Goal: Information Seeking & Learning: Learn about a topic

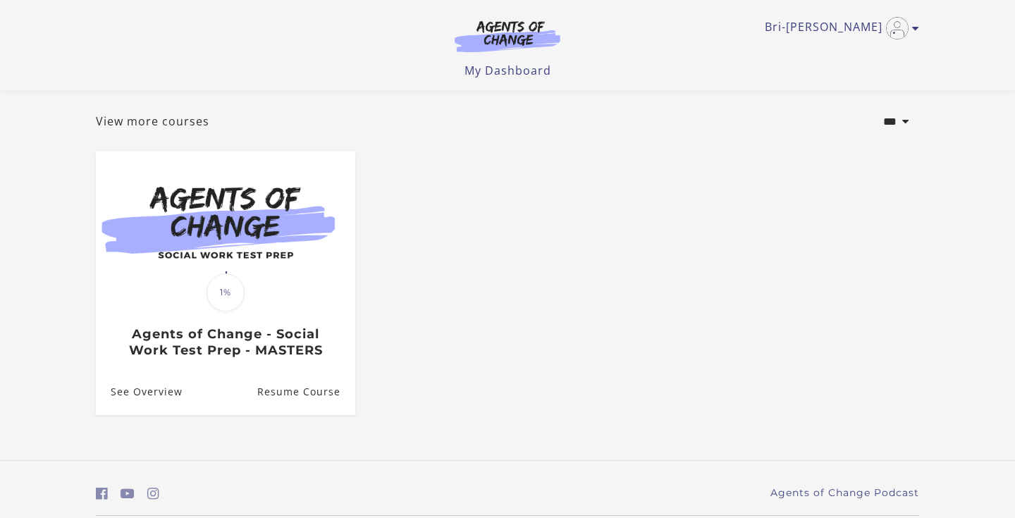
scroll to position [71, 0]
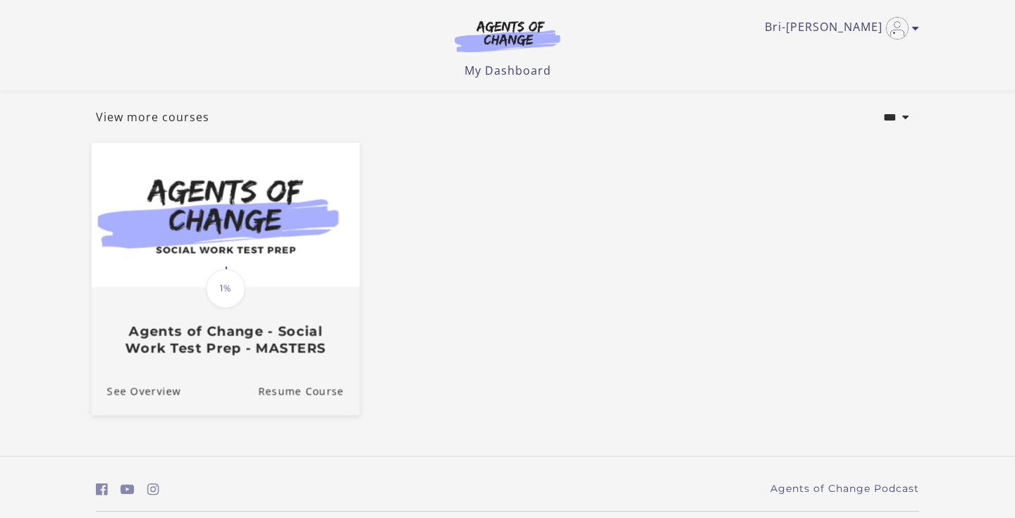
click at [236, 343] on h3 "Agents of Change - Social Work Test Prep - MASTERS" at bounding box center [225, 340] width 237 height 32
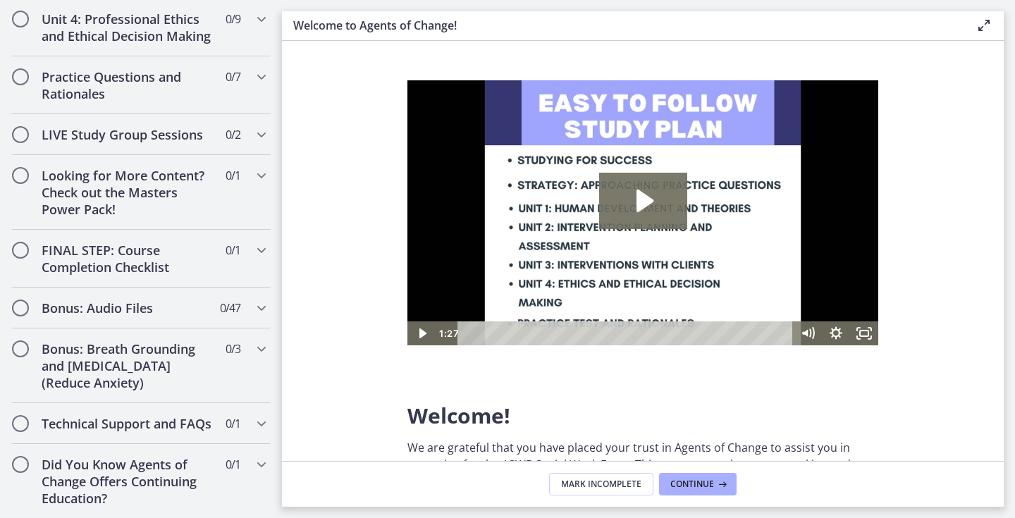
scroll to position [1178, 0]
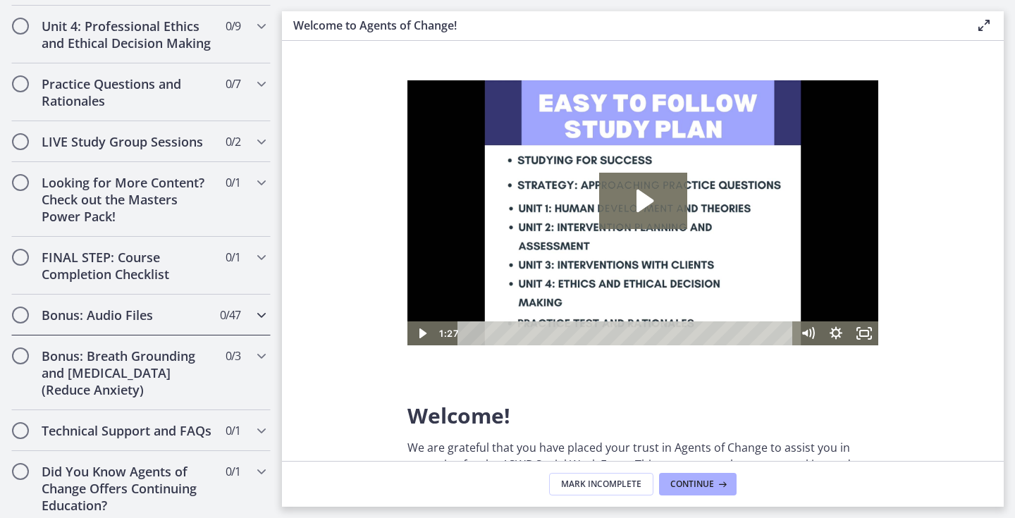
click at [206, 309] on h2 "Bonus: Audio Files" at bounding box center [128, 315] width 172 height 17
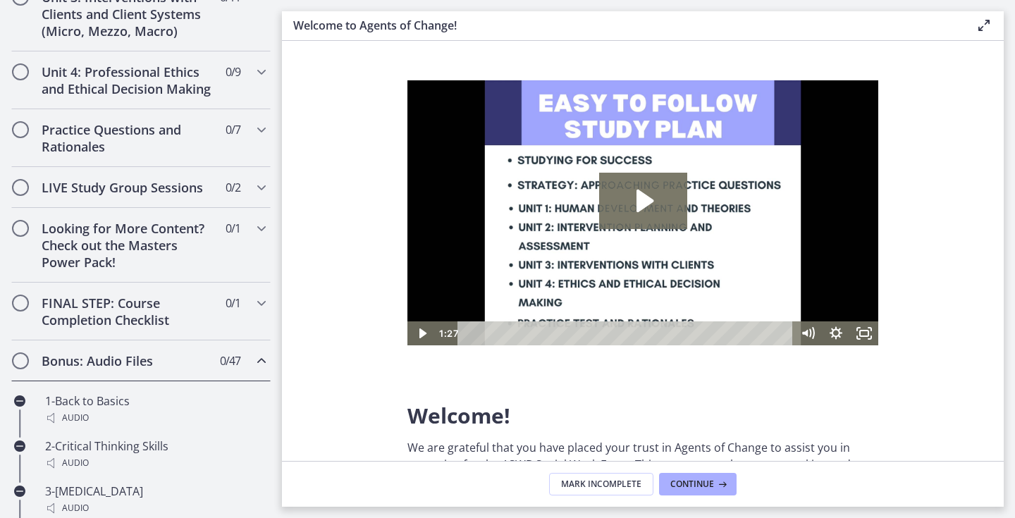
scroll to position [620, 0]
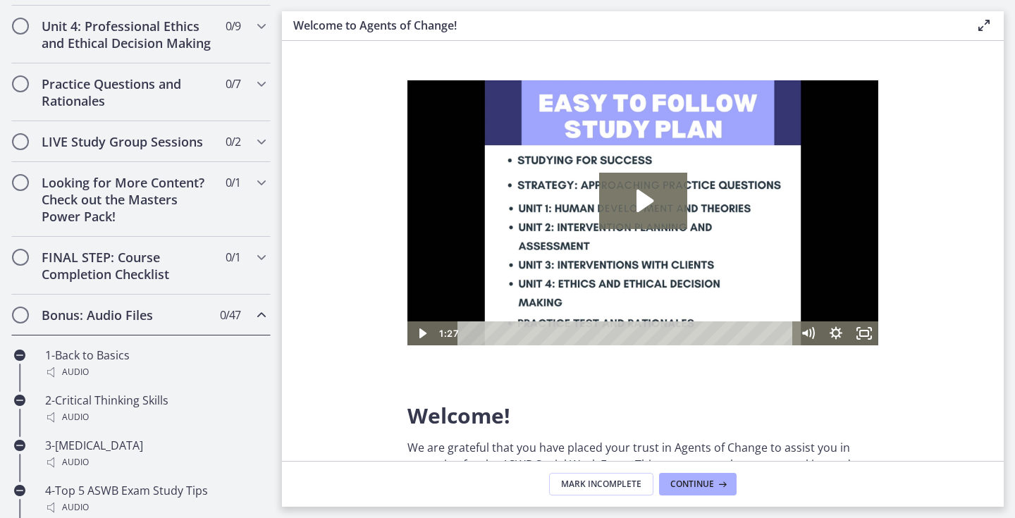
click at [206, 309] on h2 "Bonus: Audio Files" at bounding box center [128, 315] width 172 height 17
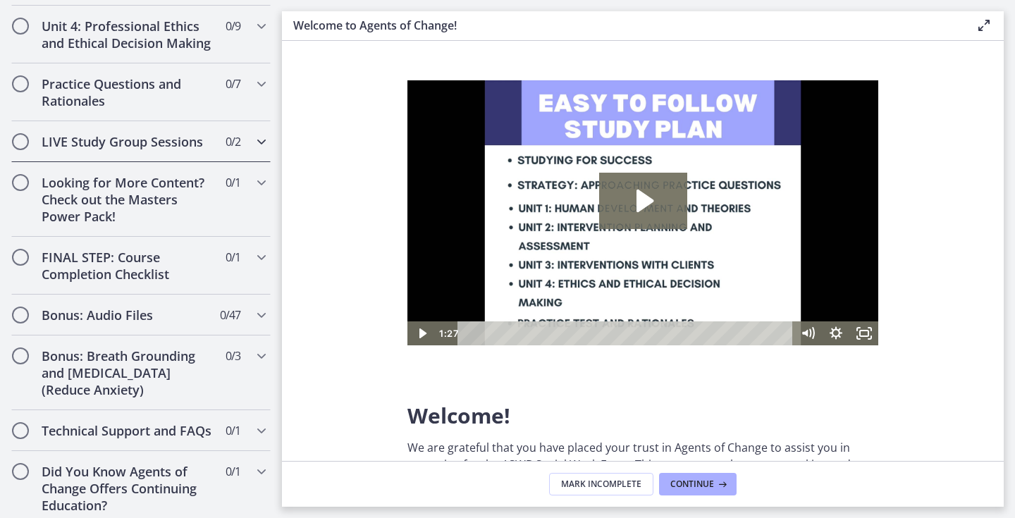
click at [216, 145] on div "LIVE Study Group Sessions 0 / 2 Completed" at bounding box center [141, 141] width 260 height 41
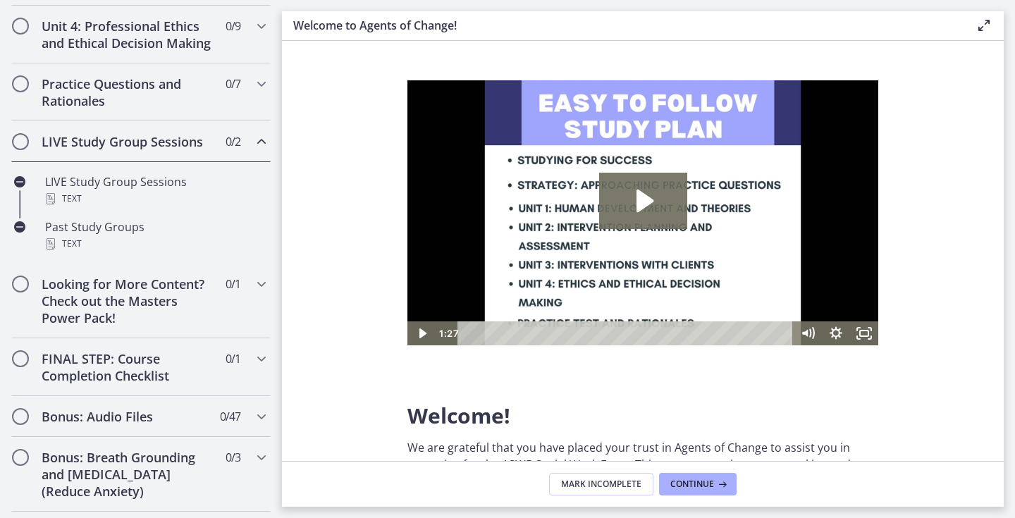
click at [216, 145] on div "LIVE Study Group Sessions 0 / 2 Completed" at bounding box center [141, 141] width 260 height 41
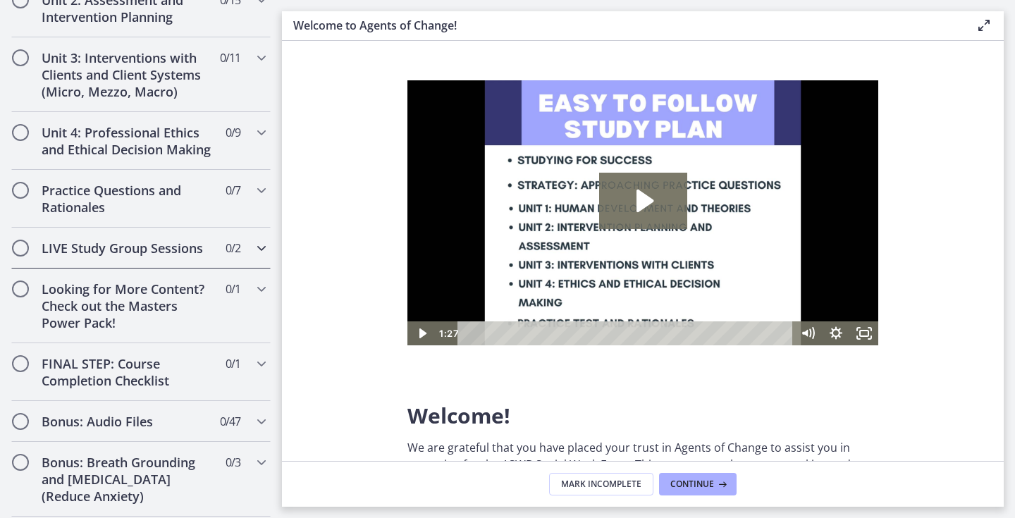
scroll to position [510, 0]
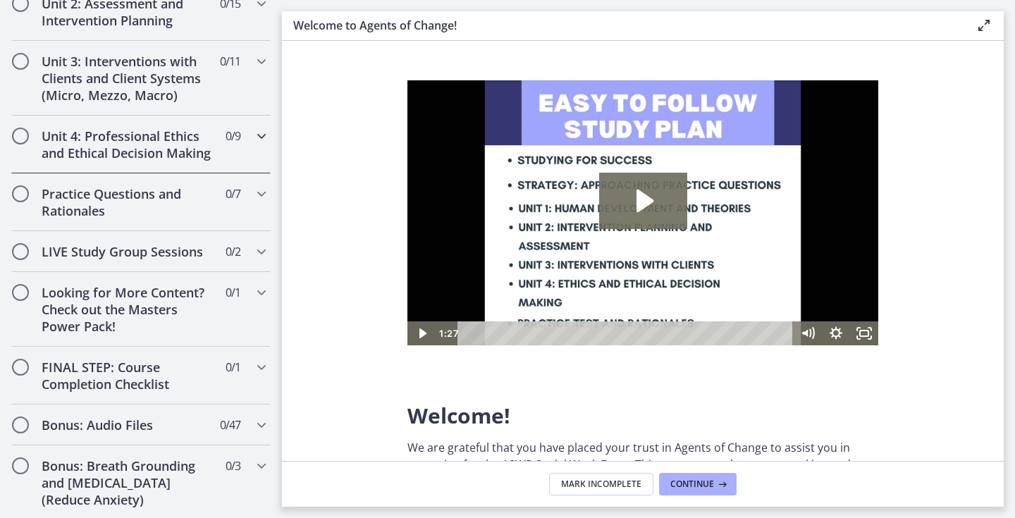
click at [206, 143] on h2 "Unit 4: Professional Ethics and Ethical Decision Making" at bounding box center [128, 145] width 172 height 34
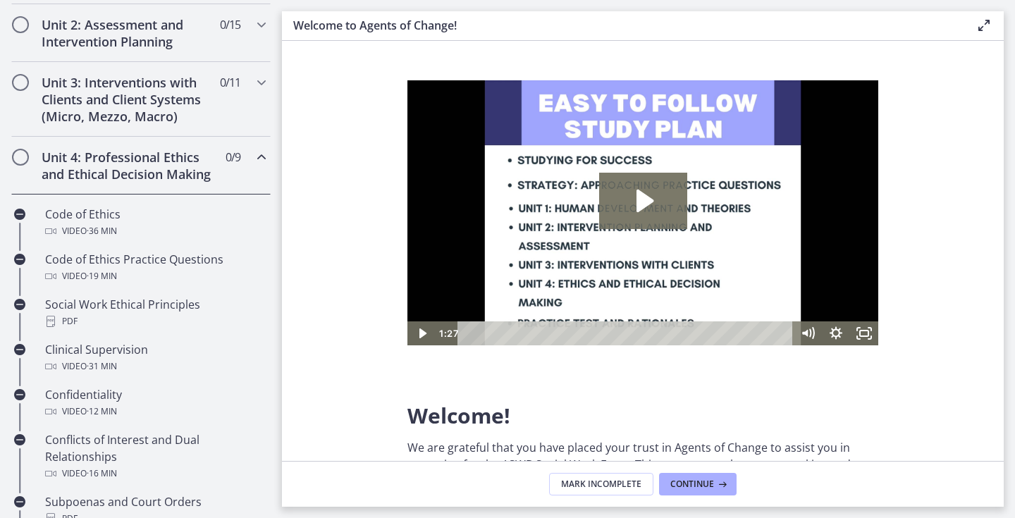
scroll to position [487, 0]
click at [157, 160] on h2 "Unit 4: Professional Ethics and Ethical Decision Making" at bounding box center [128, 167] width 172 height 34
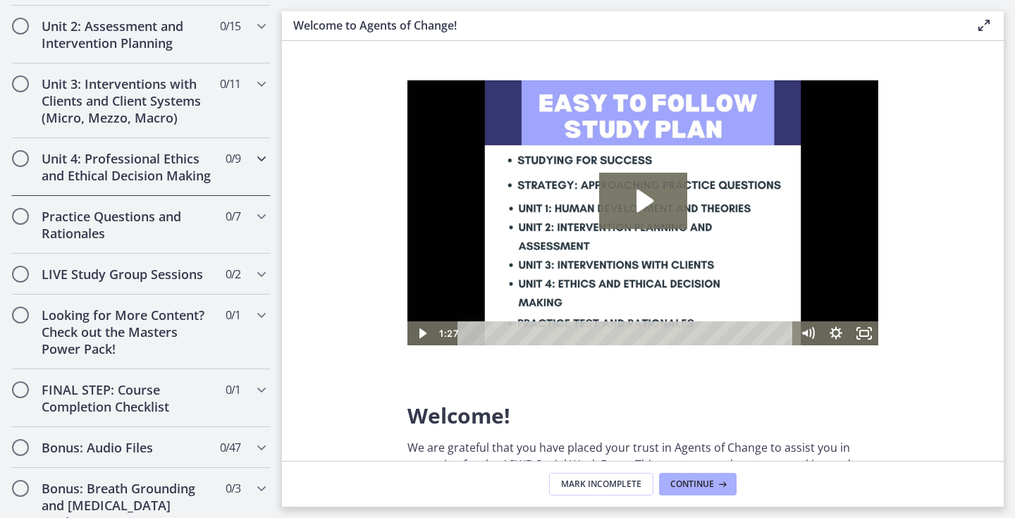
scroll to position [0, 0]
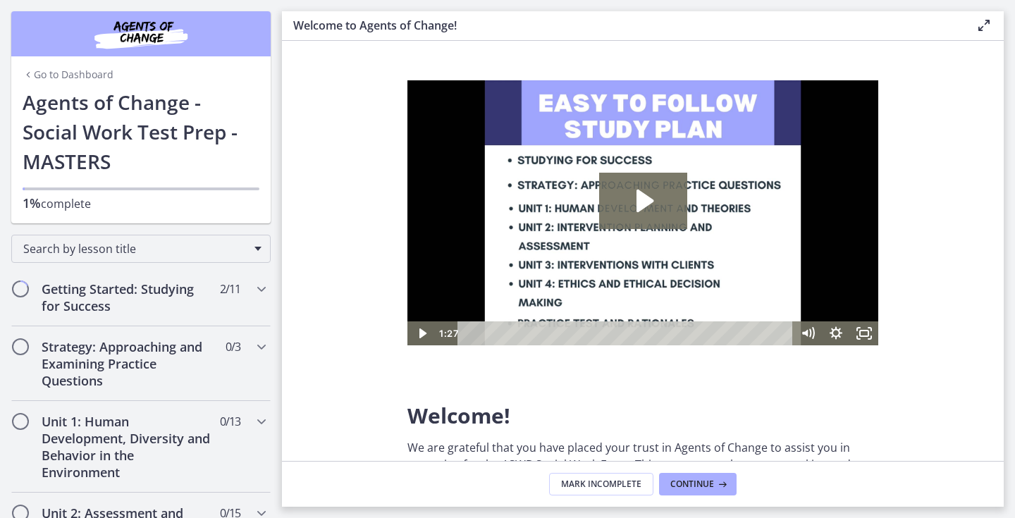
click at [78, 71] on link "Go to Dashboard" at bounding box center [68, 75] width 91 height 14
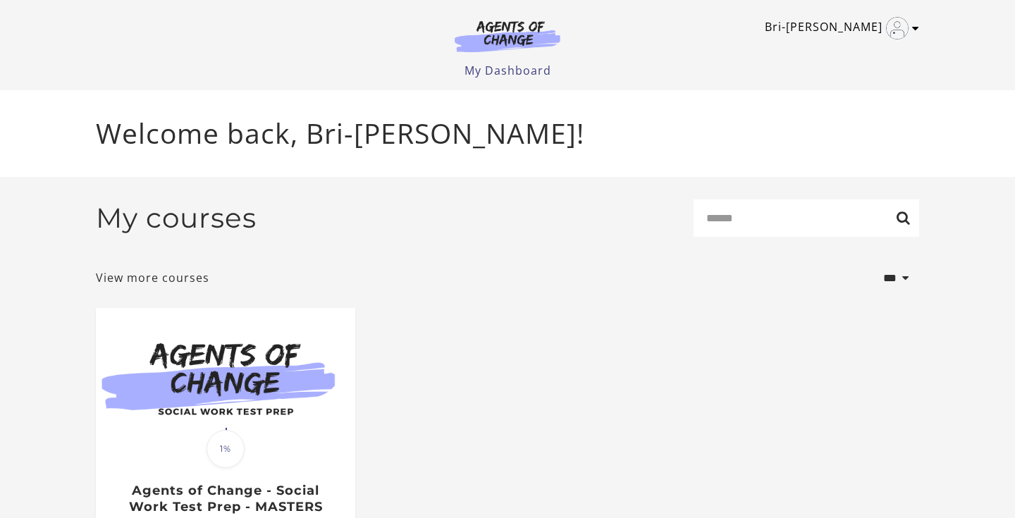
click at [915, 32] on icon "Toggle menu" at bounding box center [915, 28] width 7 height 11
click at [863, 50] on link "My Account" at bounding box center [861, 51] width 124 height 24
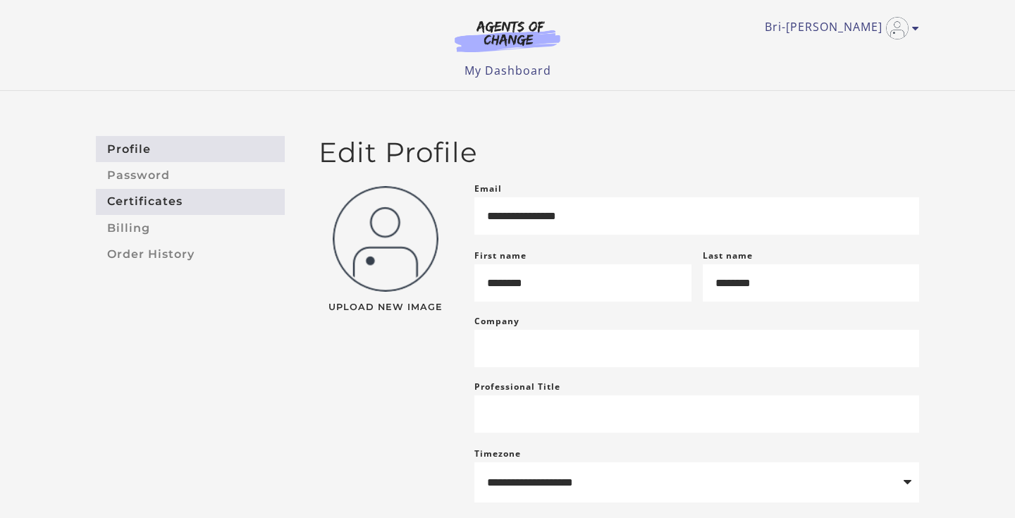
click at [176, 208] on link "Certificates" at bounding box center [190, 202] width 189 height 26
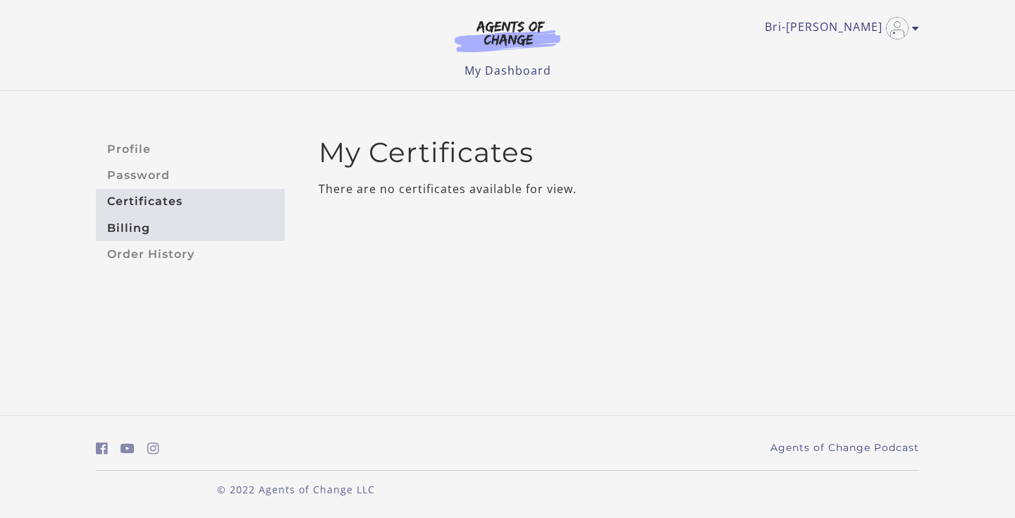
click at [176, 228] on link "Billing" at bounding box center [190, 228] width 189 height 26
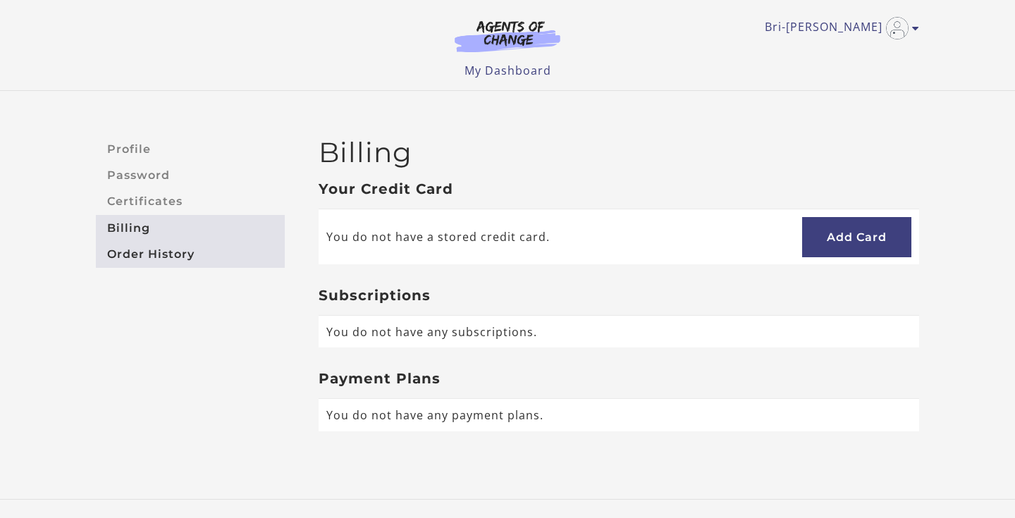
click at [206, 255] on link "Order History" at bounding box center [190, 254] width 189 height 26
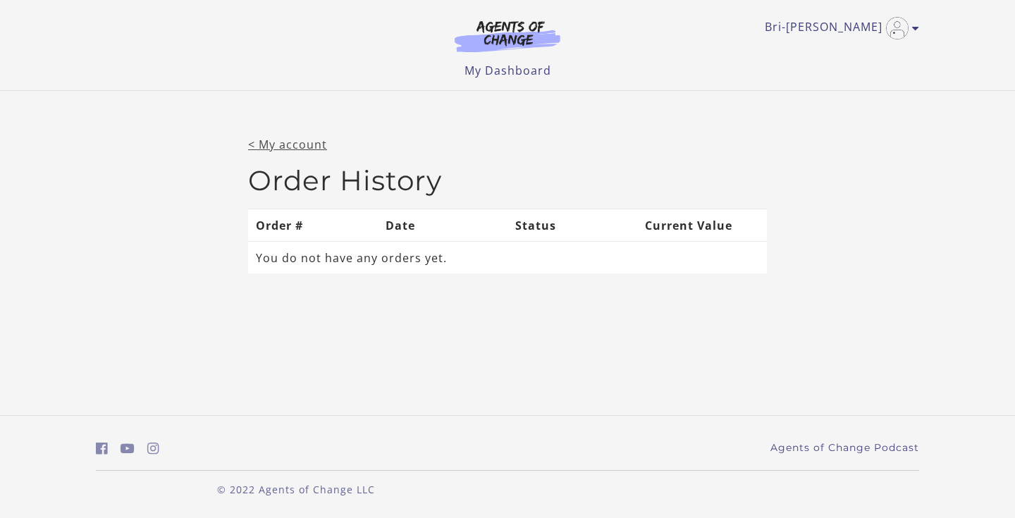
click at [295, 148] on link "< My account" at bounding box center [287, 145] width 79 height 16
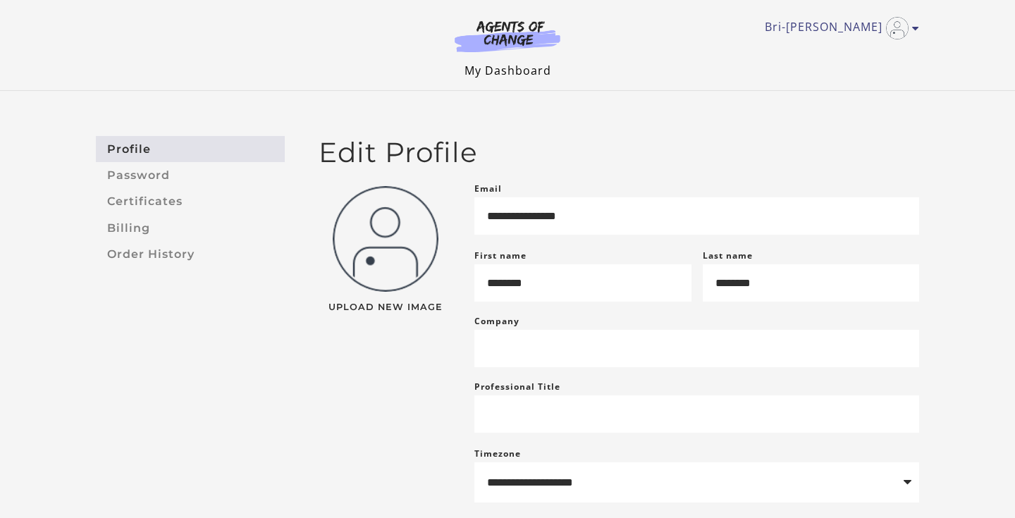
click at [544, 76] on link "My Dashboard" at bounding box center [508, 71] width 87 height 16
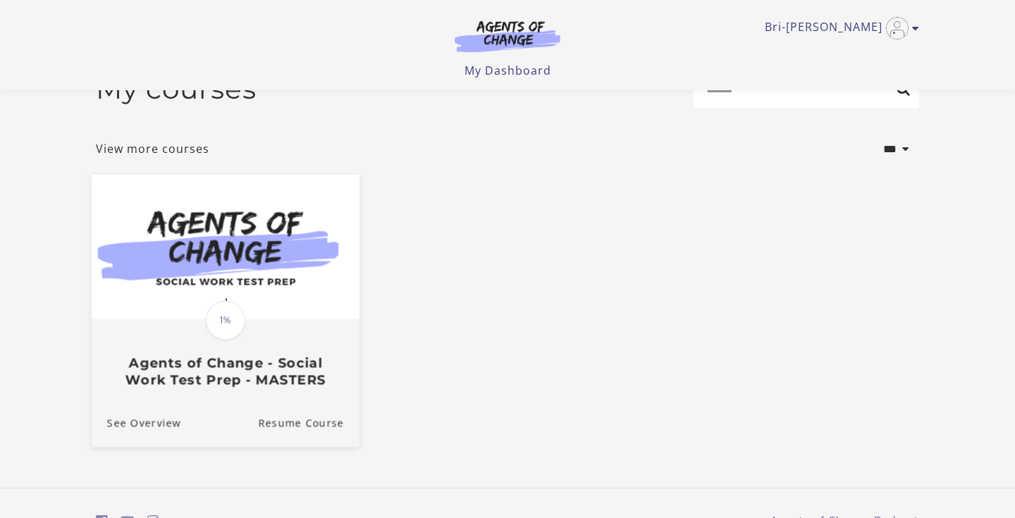
scroll to position [38, 0]
click at [296, 312] on img at bounding box center [226, 248] width 268 height 145
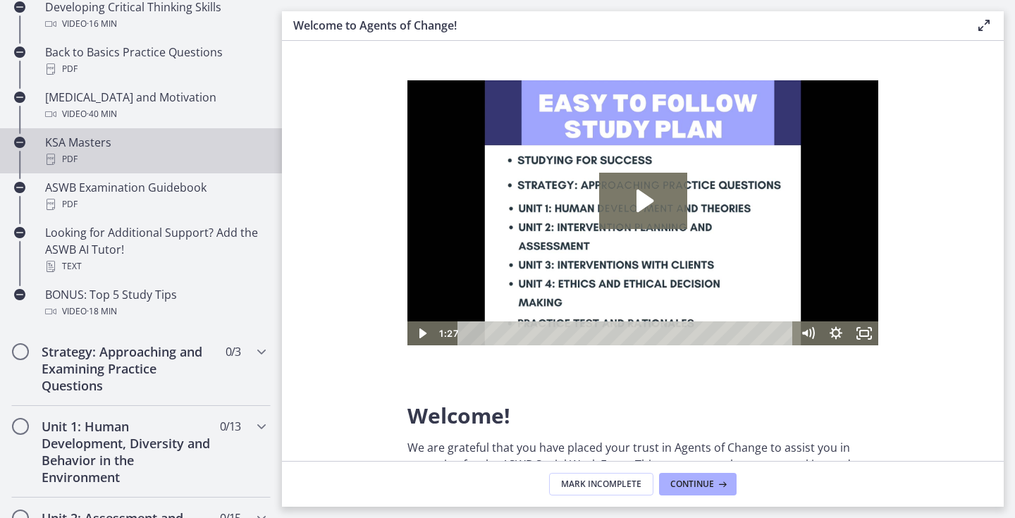
scroll to position [555, 0]
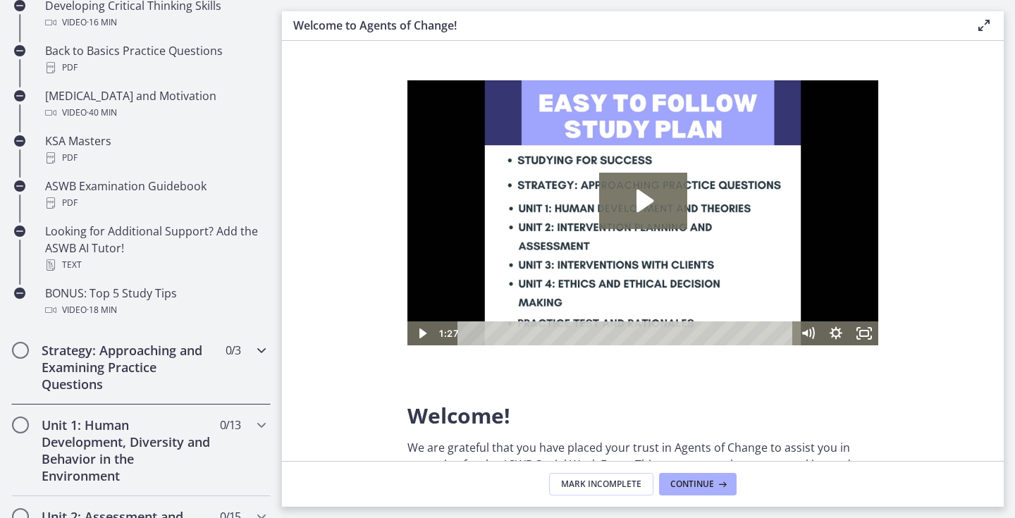
click at [139, 367] on h2 "Strategy: Approaching and Examining Practice Questions" at bounding box center [128, 367] width 172 height 51
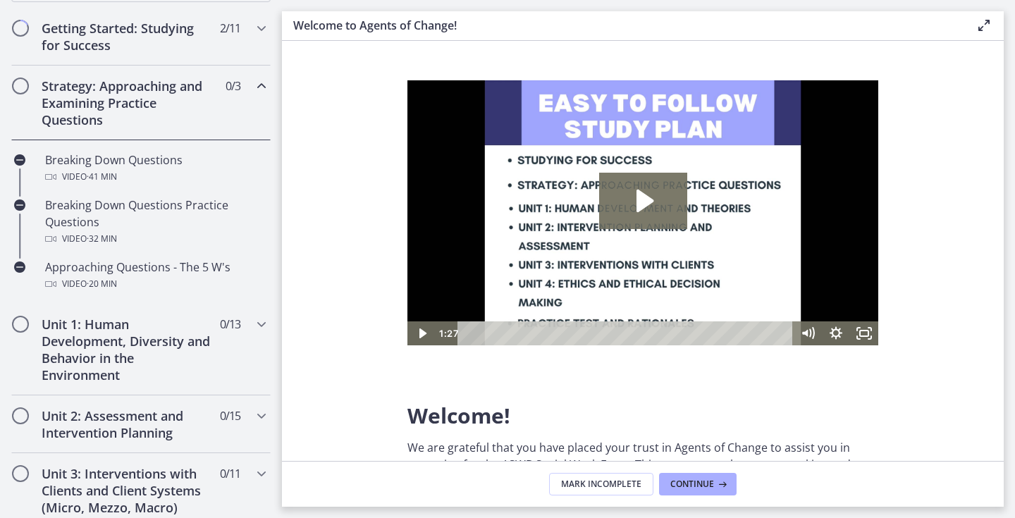
scroll to position [257, 0]
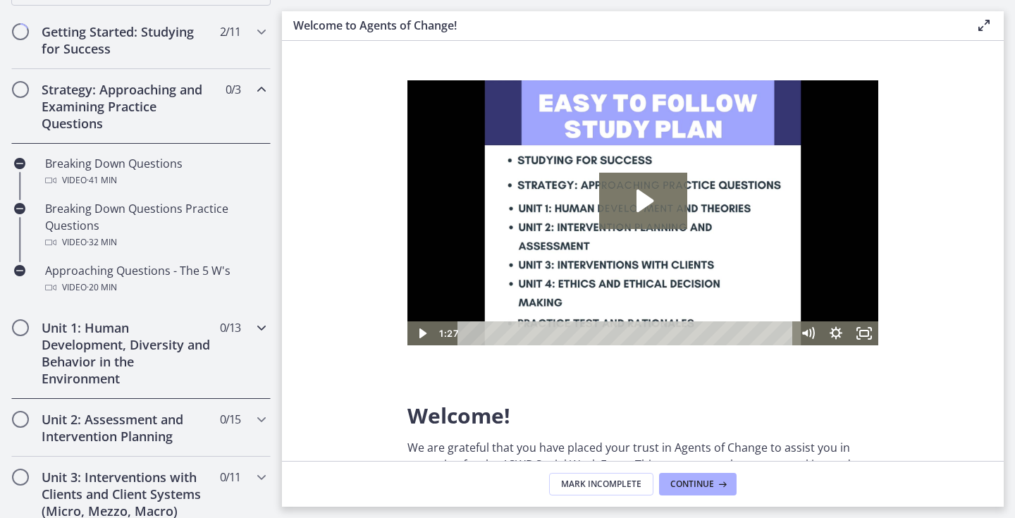
click at [139, 367] on h2 "Unit 1: Human Development, Diversity and Behavior in the Environment" at bounding box center [128, 353] width 172 height 68
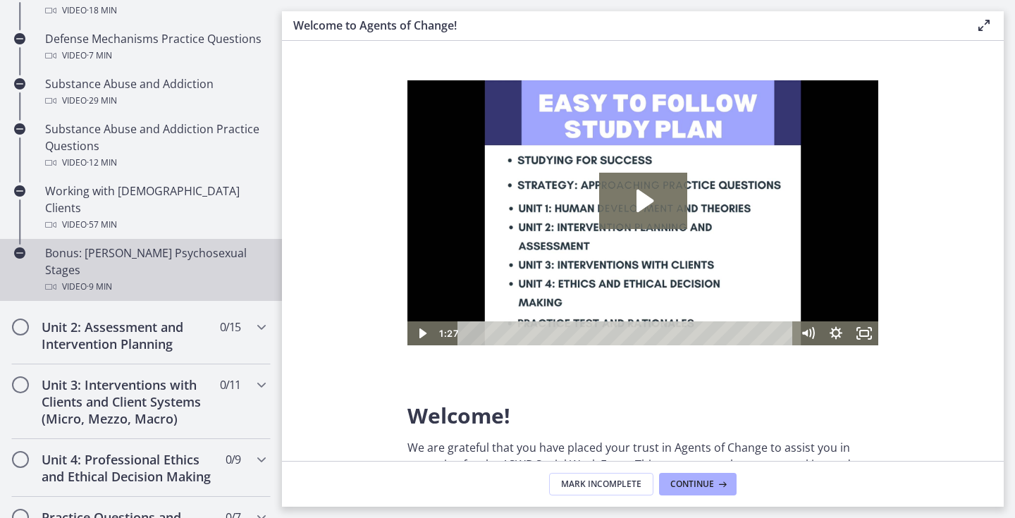
scroll to position [941, 0]
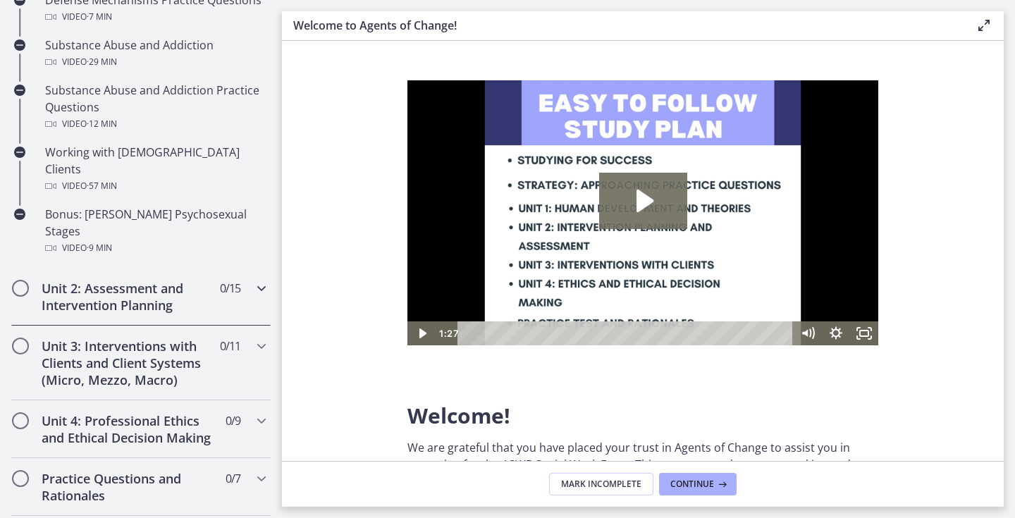
click at [144, 280] on h2 "Unit 2: Assessment and Intervention Planning" at bounding box center [128, 297] width 172 height 34
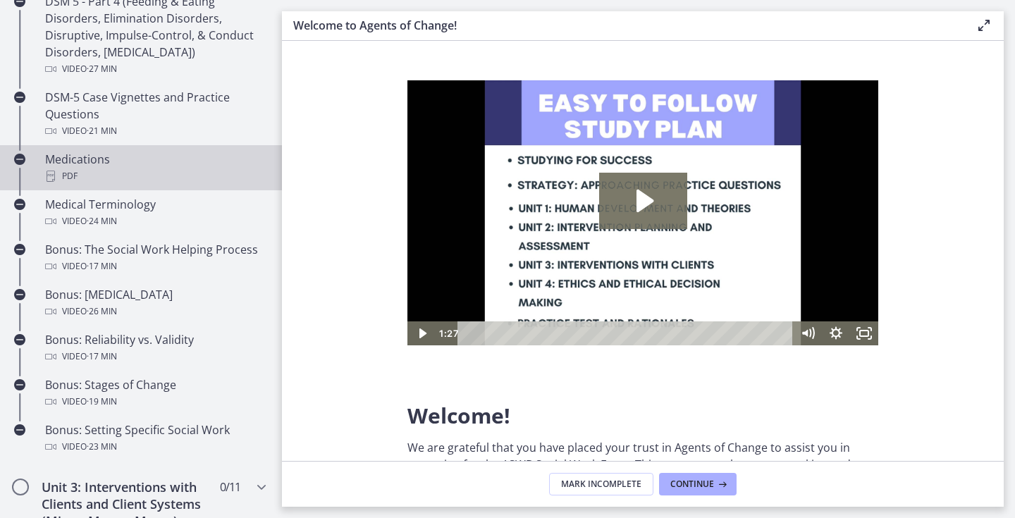
click at [67, 165] on div "Medications PDF" at bounding box center [155, 168] width 220 height 34
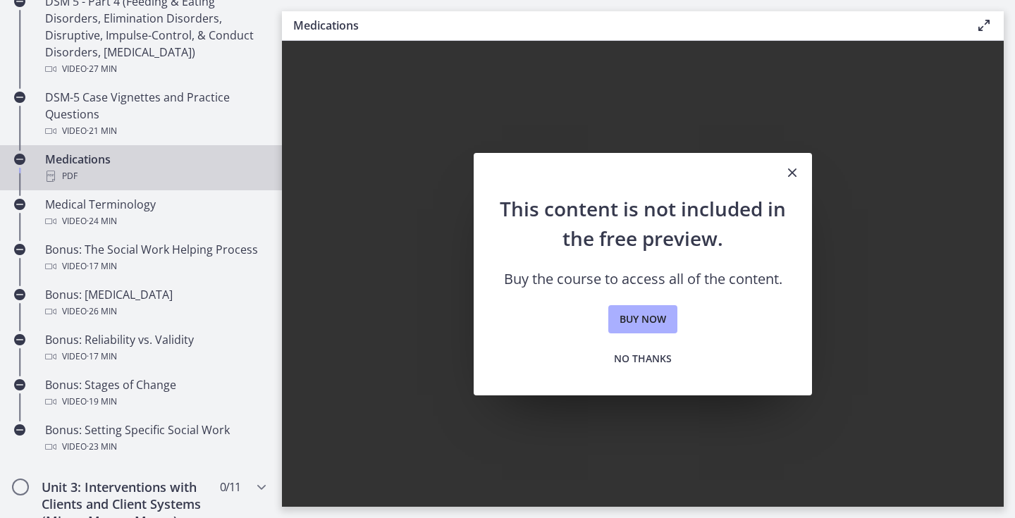
click at [791, 170] on icon "Close" at bounding box center [792, 172] width 17 height 17
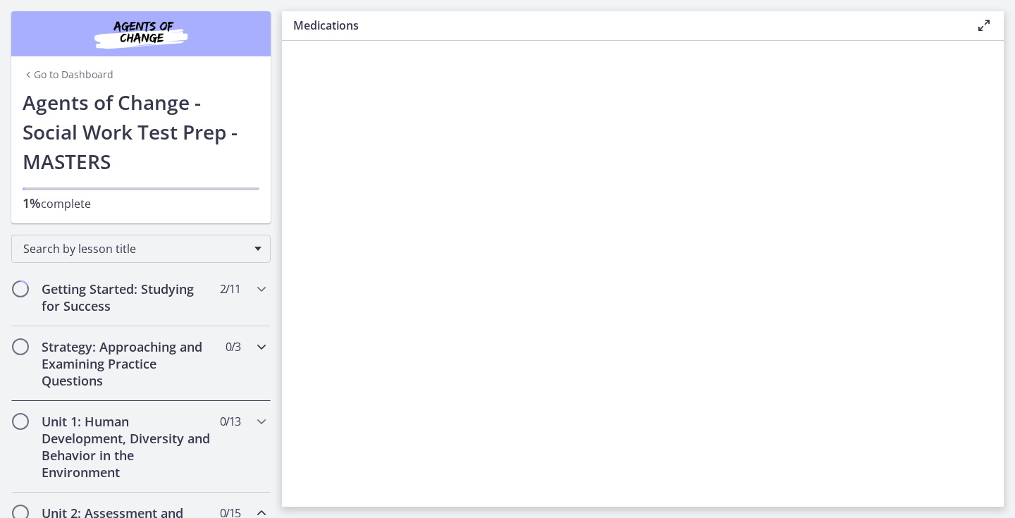
click at [118, 374] on h2 "Strategy: Approaching and Examining Practice Questions" at bounding box center [128, 363] width 172 height 51
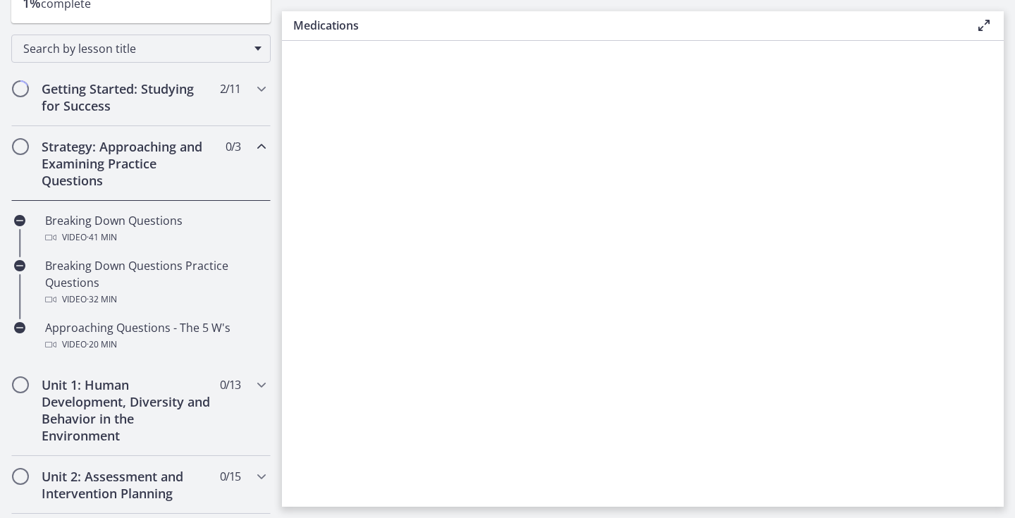
scroll to position [259, 0]
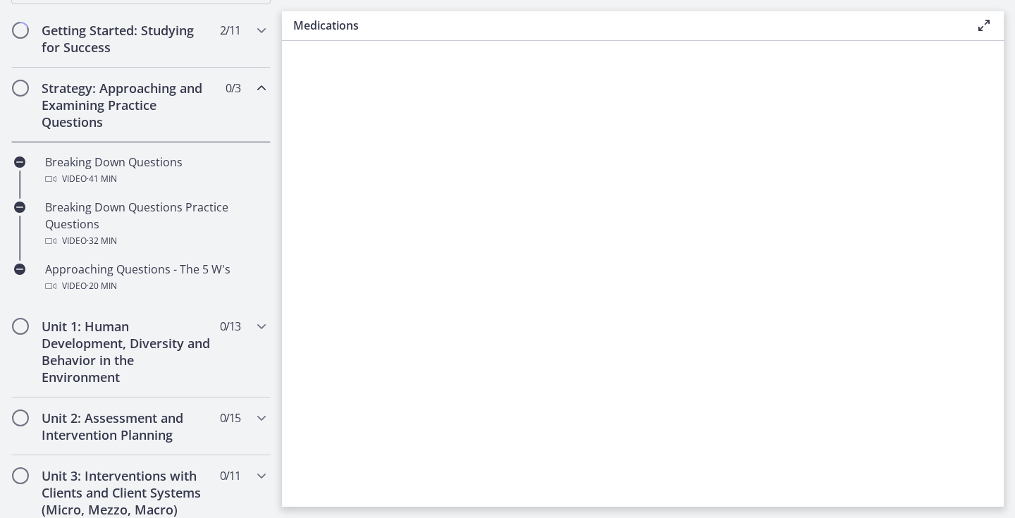
click at [159, 92] on h2 "Strategy: Approaching and Examining Practice Questions" at bounding box center [128, 105] width 172 height 51
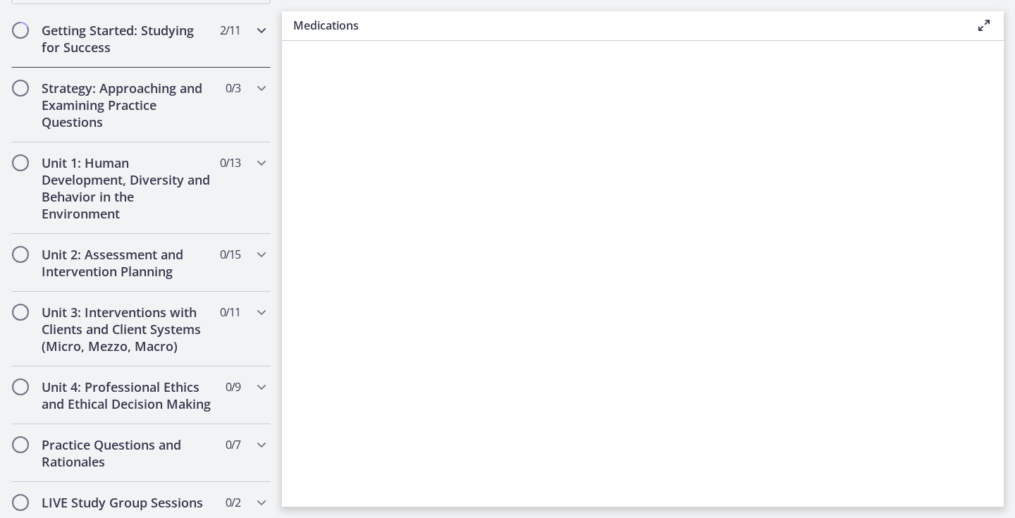
click at [164, 35] on h2 "Getting Started: Studying for Success" at bounding box center [128, 39] width 172 height 34
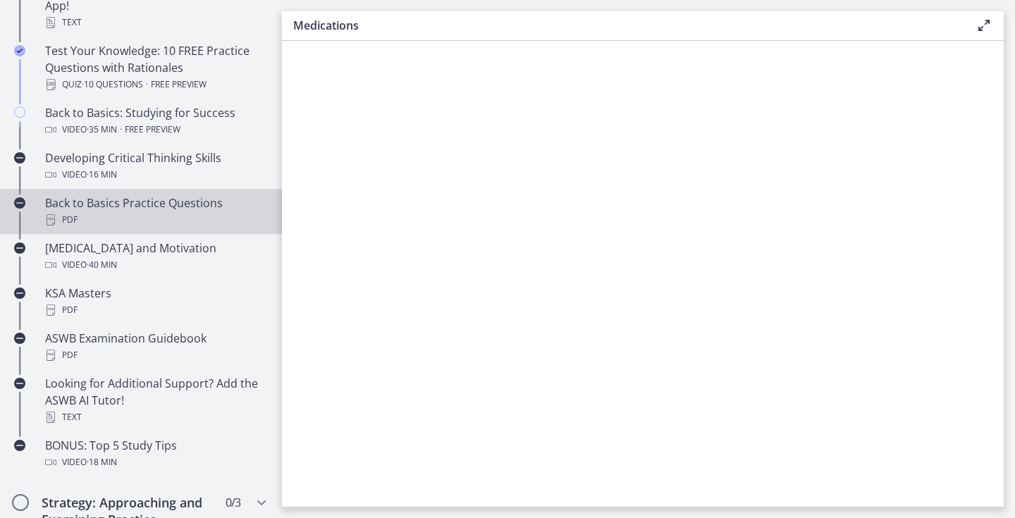
scroll to position [405, 0]
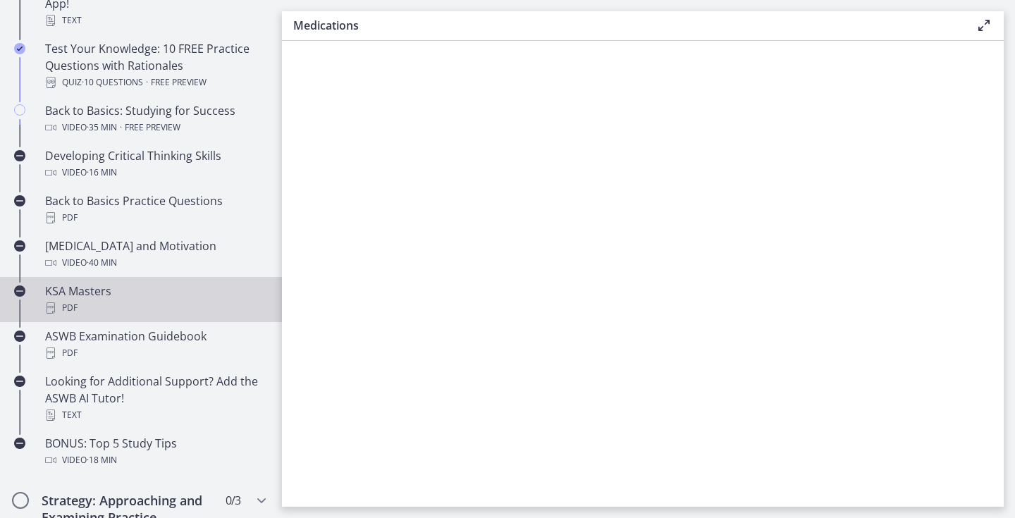
click at [147, 300] on div "PDF" at bounding box center [155, 308] width 220 height 17
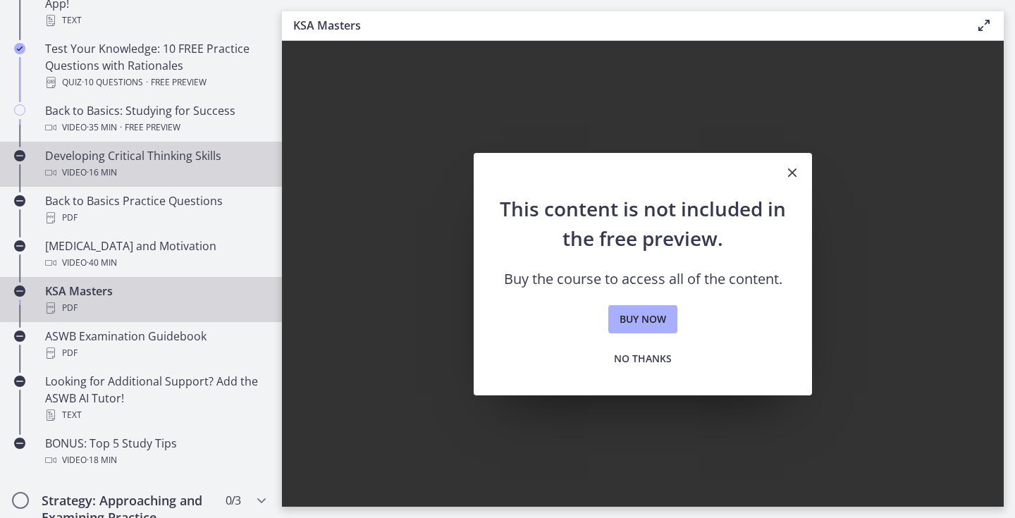
click at [154, 166] on div "Video · 16 min" at bounding box center [155, 172] width 220 height 17
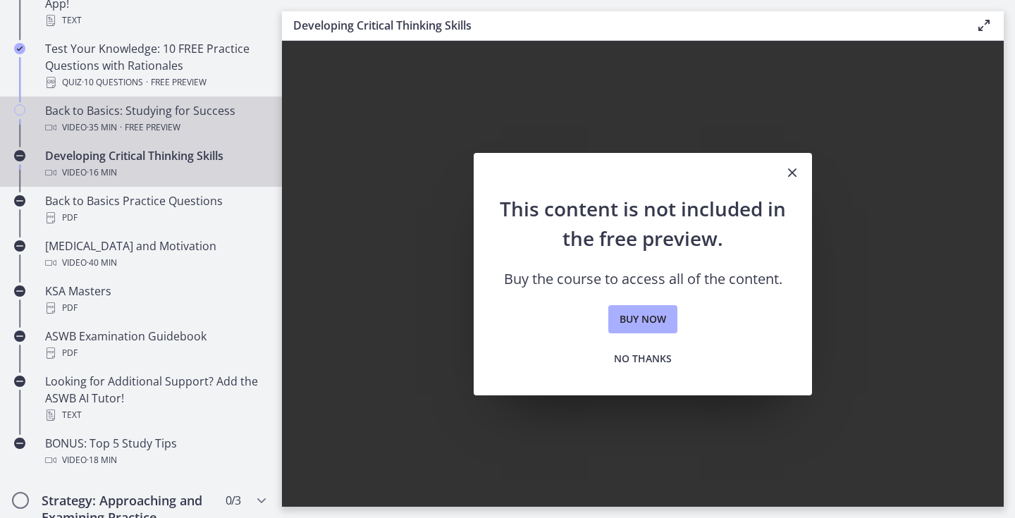
click at [163, 109] on div "Back to Basics: Studying for Success Video · 35 min · Free preview" at bounding box center [155, 119] width 220 height 34
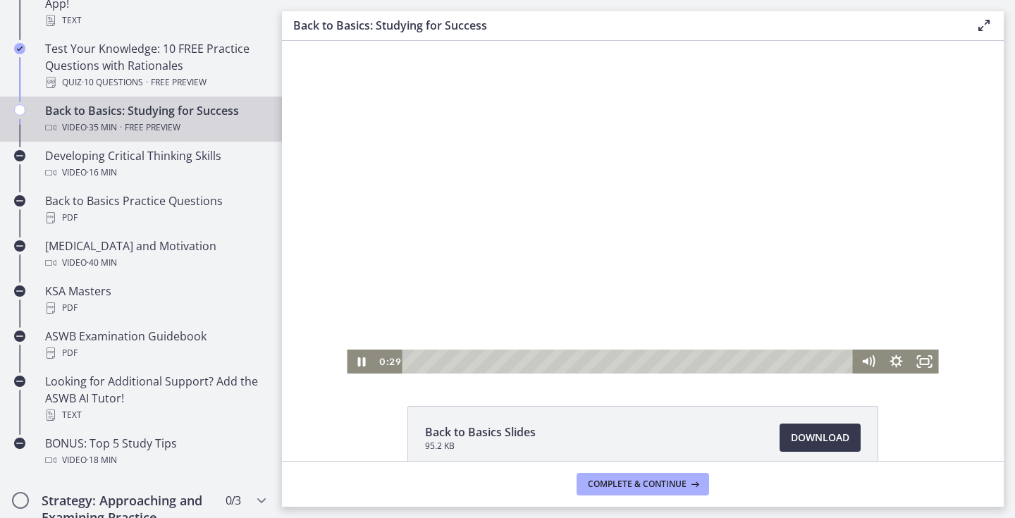
click at [649, 248] on div at bounding box center [643, 207] width 592 height 333
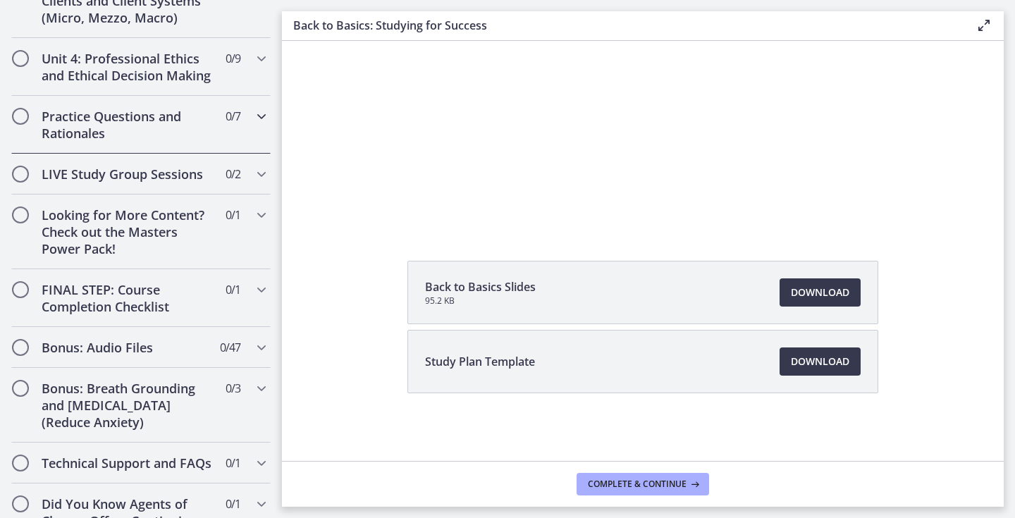
scroll to position [1147, 0]
click at [149, 348] on h2 "Bonus: Audio Files" at bounding box center [128, 346] width 172 height 17
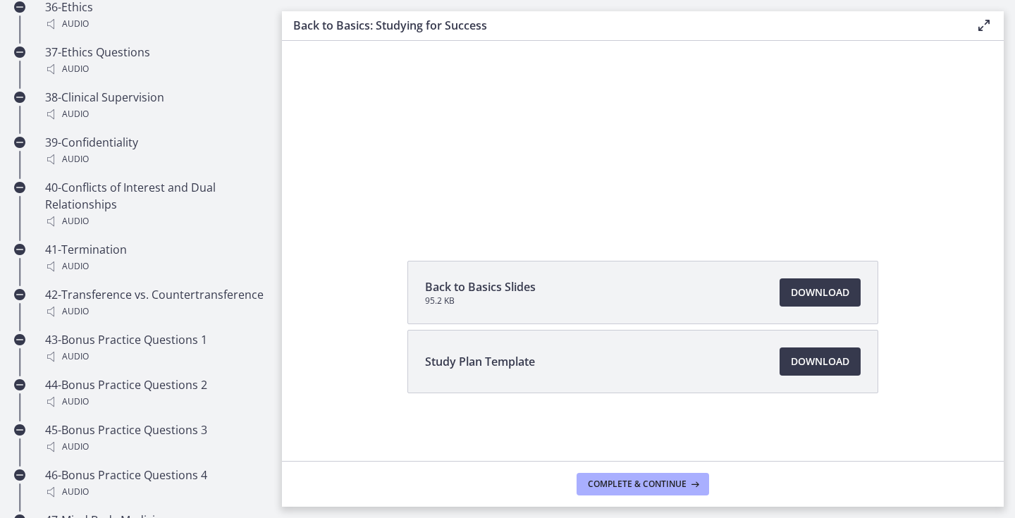
scroll to position [2810, 0]
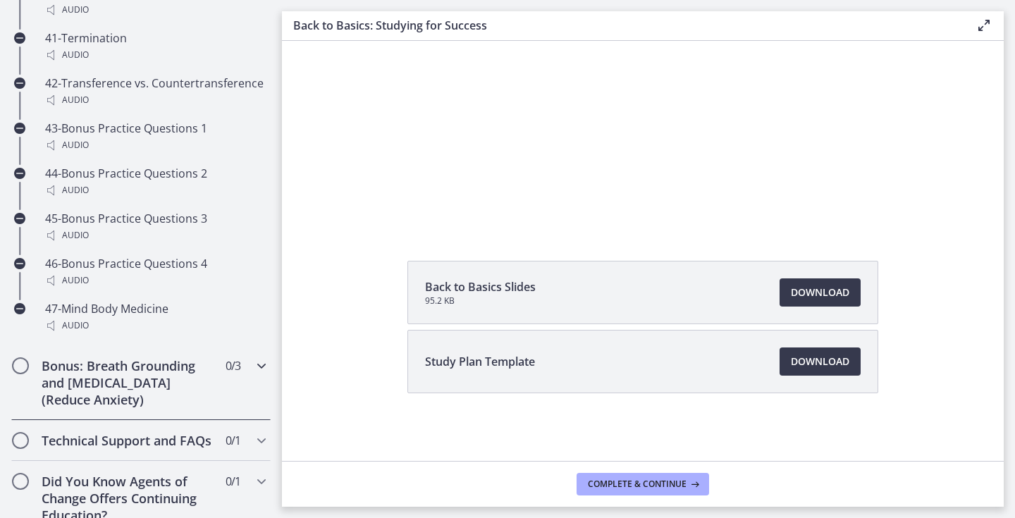
click at [154, 381] on h2 "Bonus: Breath Grounding and Guided Imagery (Reduce Anxiety)" at bounding box center [128, 383] width 172 height 51
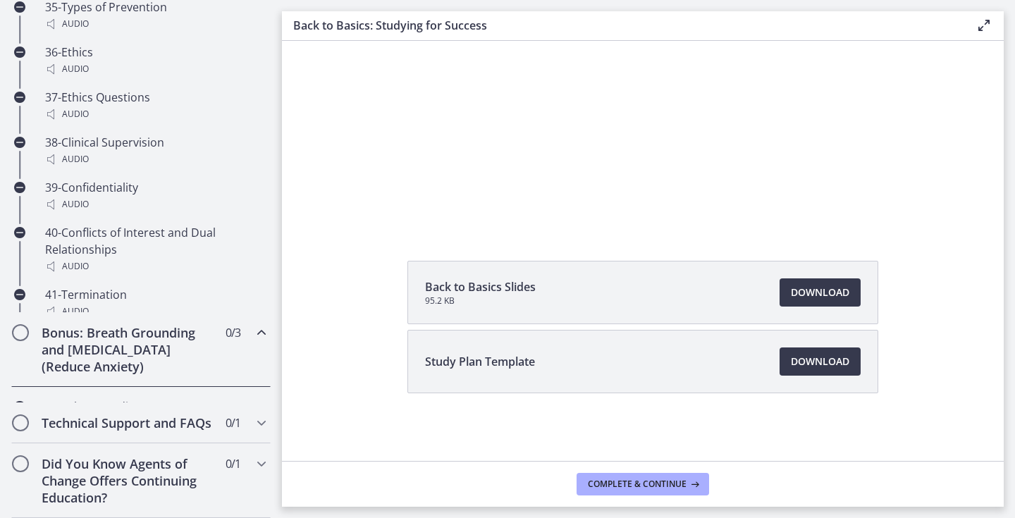
scroll to position [774, 0]
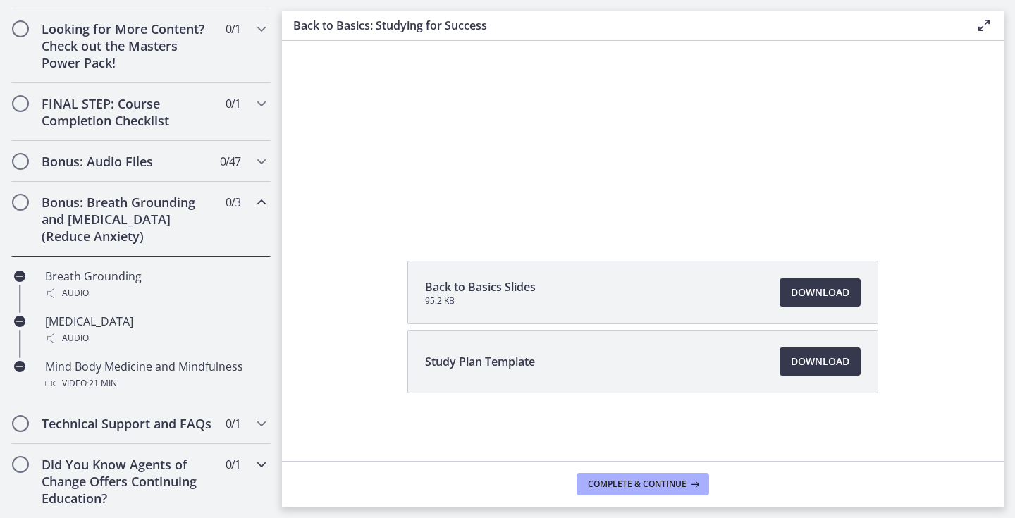
click at [154, 473] on h2 "Did You Know Agents of Change Offers Continuing Education?" at bounding box center [128, 481] width 172 height 51
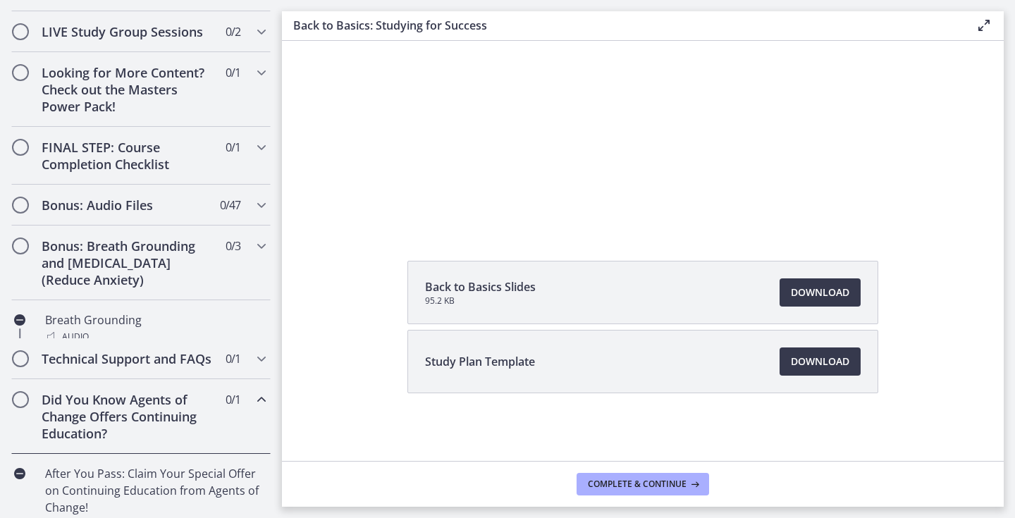
scroll to position [717, 0]
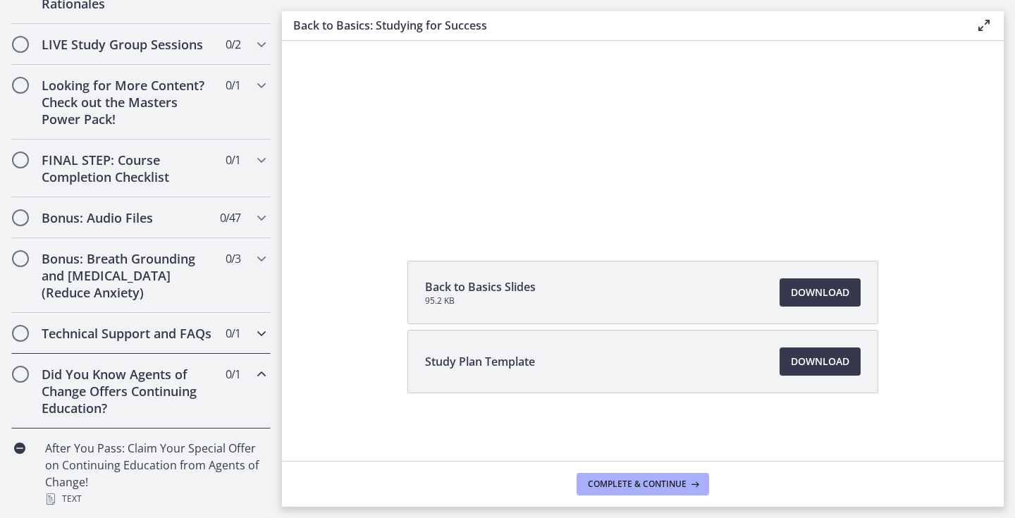
click at [154, 336] on h2 "Technical Support and FAQs" at bounding box center [128, 333] width 172 height 17
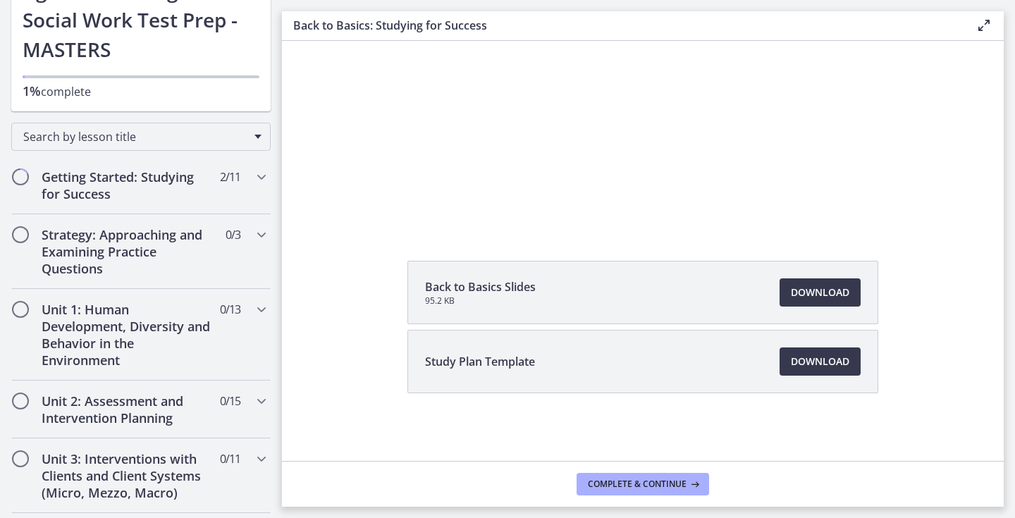
scroll to position [0, 0]
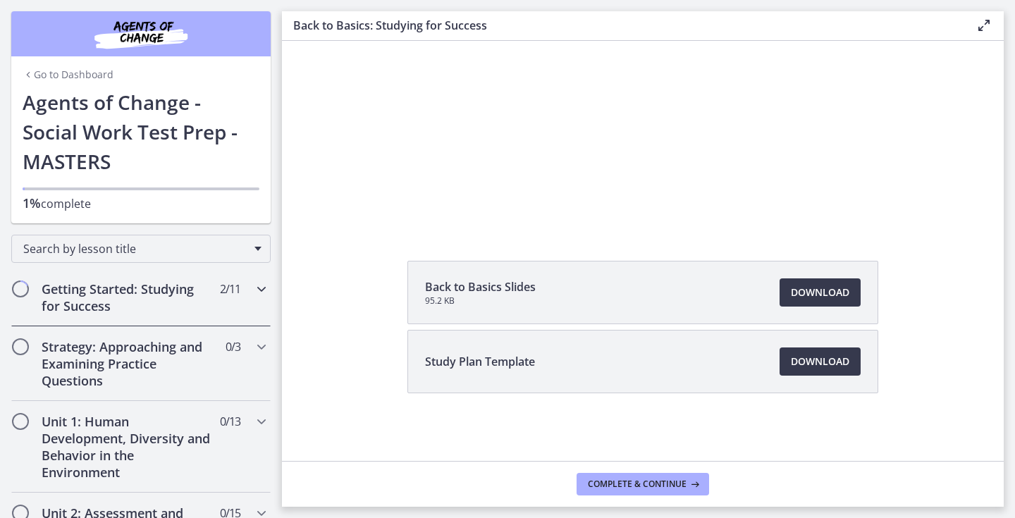
click at [140, 306] on h2 "Getting Started: Studying for Success" at bounding box center [128, 298] width 172 height 34
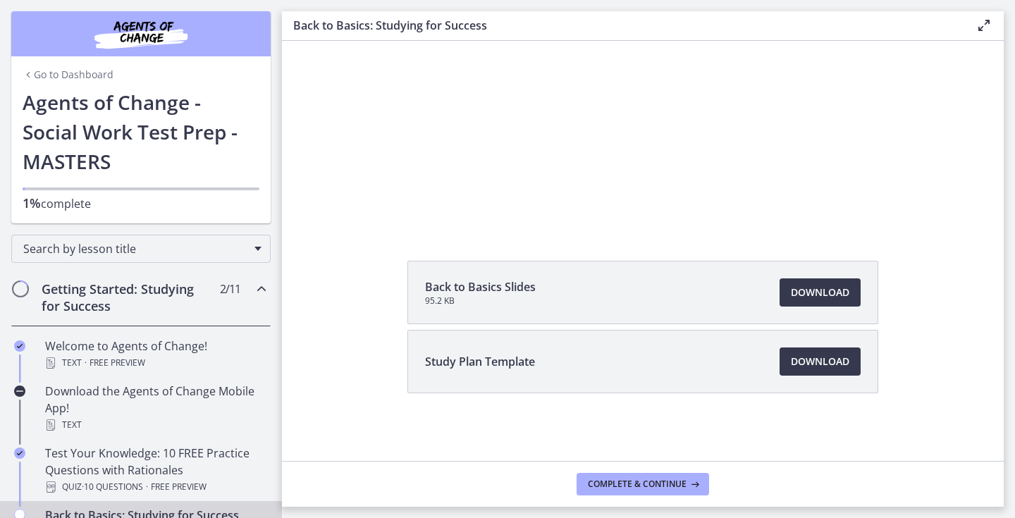
click at [140, 306] on h2 "Getting Started: Studying for Success" at bounding box center [128, 298] width 172 height 34
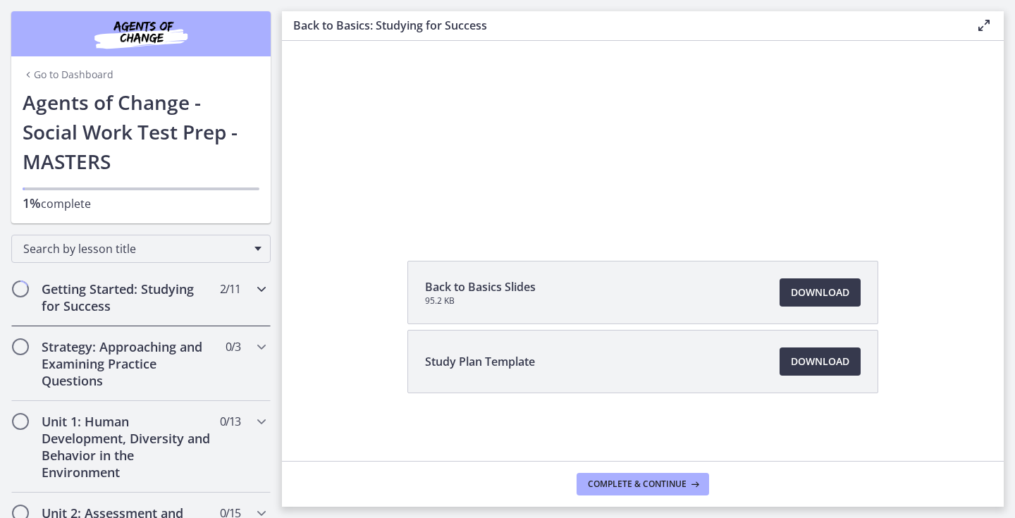
click at [140, 306] on h2 "Getting Started: Studying for Success" at bounding box center [128, 298] width 172 height 34
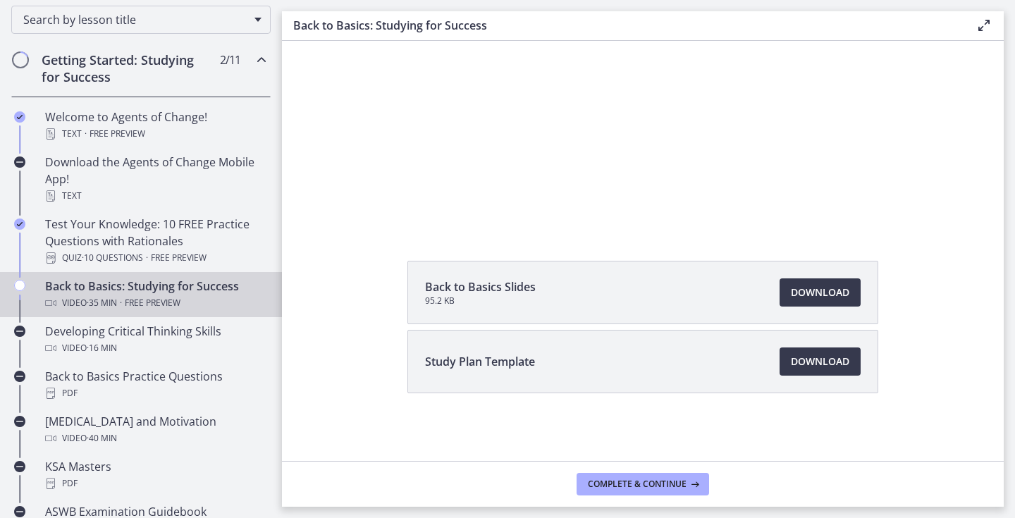
scroll to position [233, 0]
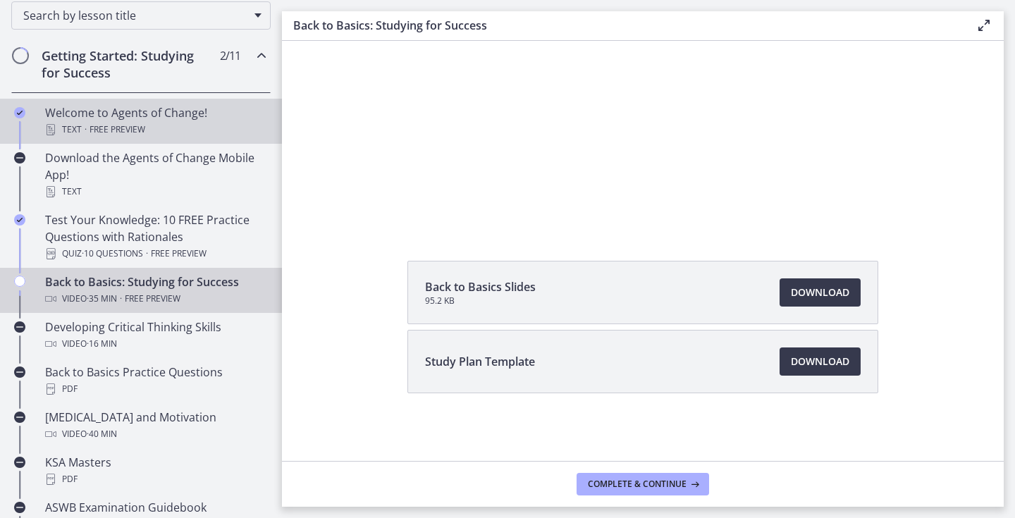
click at [145, 133] on div "Text · Free preview" at bounding box center [155, 129] width 220 height 17
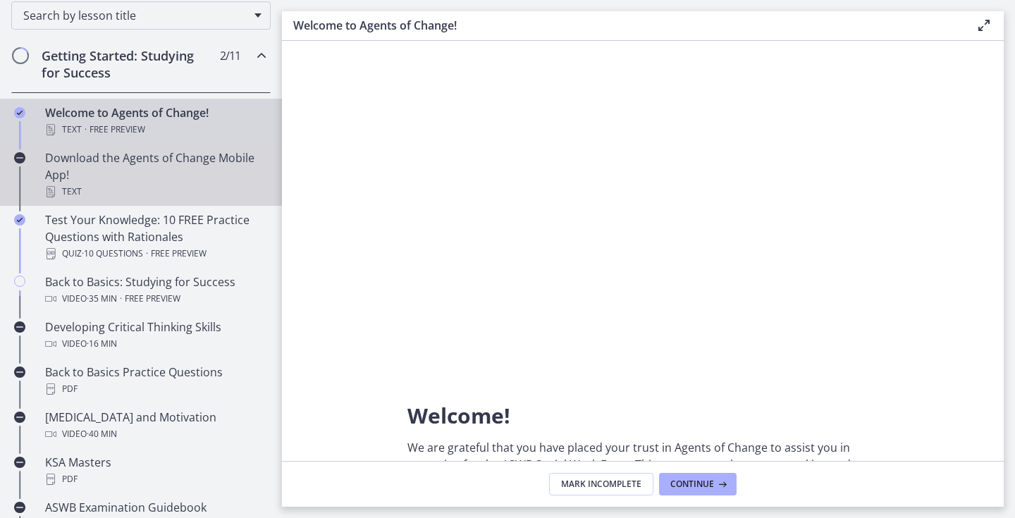
click at [147, 168] on div "Download the Agents of Change Mobile App! Text" at bounding box center [155, 174] width 220 height 51
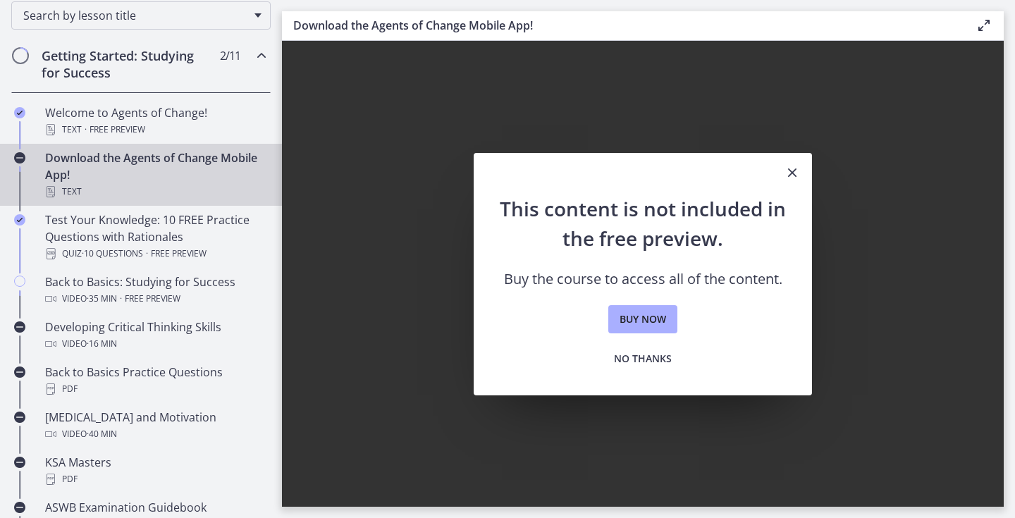
click at [790, 169] on icon "Close" at bounding box center [792, 172] width 17 height 17
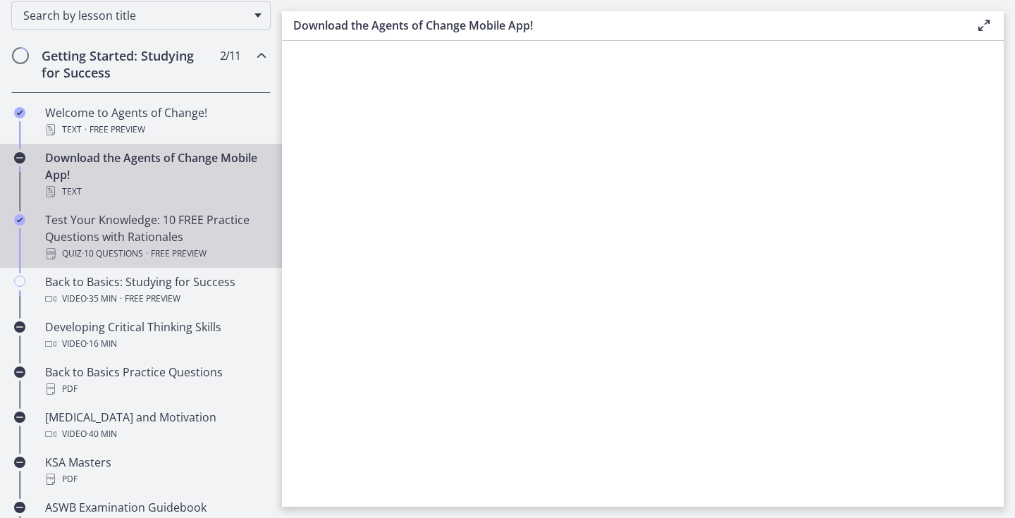
click at [147, 231] on div "Test Your Knowledge: 10 FREE Practice Questions with Rationales Quiz · 10 Quest…" at bounding box center [155, 237] width 220 height 51
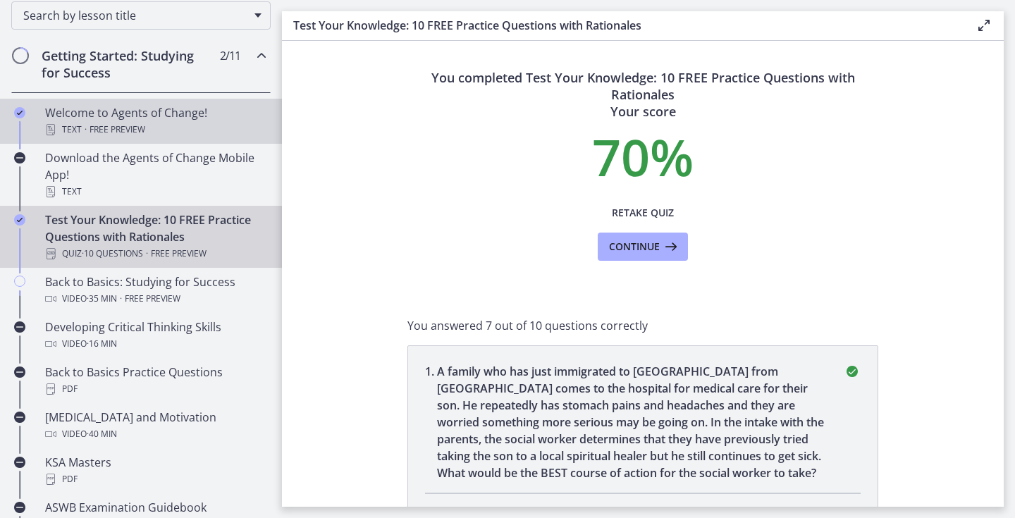
click at [152, 123] on div "Text · Free preview" at bounding box center [155, 129] width 220 height 17
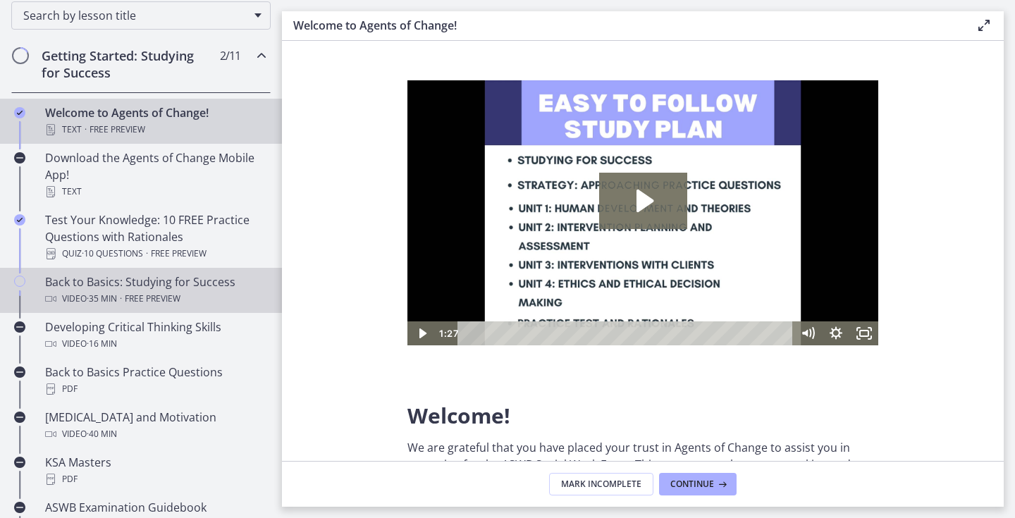
click at [152, 274] on div "Back to Basics: Studying for Success Video · 35 min · Free preview" at bounding box center [155, 291] width 220 height 34
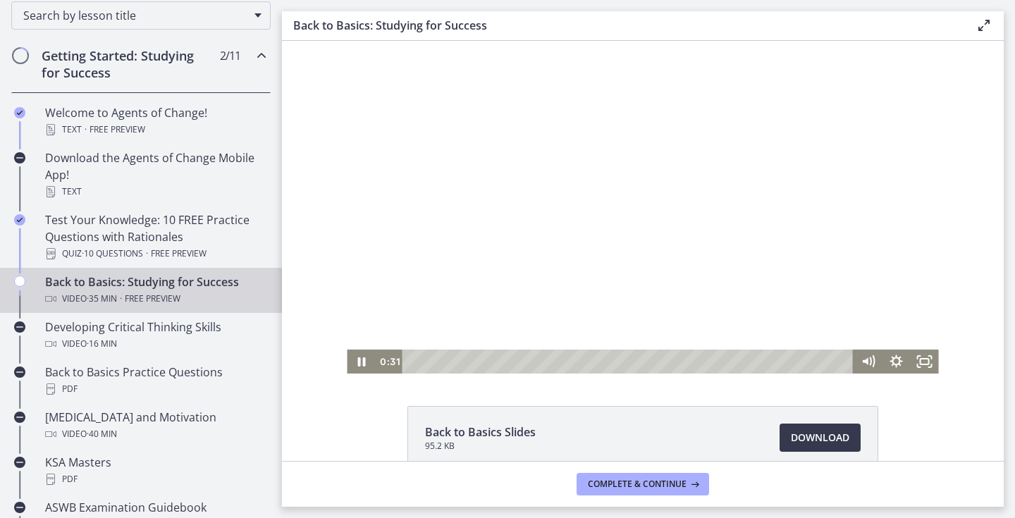
click at [490, 363] on div "Playbar" at bounding box center [630, 362] width 434 height 24
click at [633, 139] on div at bounding box center [643, 207] width 592 height 333
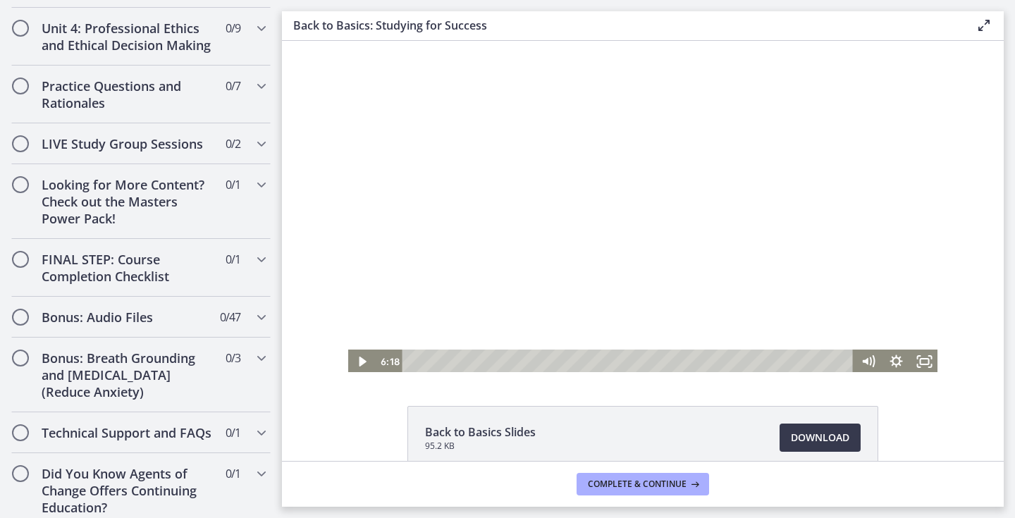
scroll to position [1185, 0]
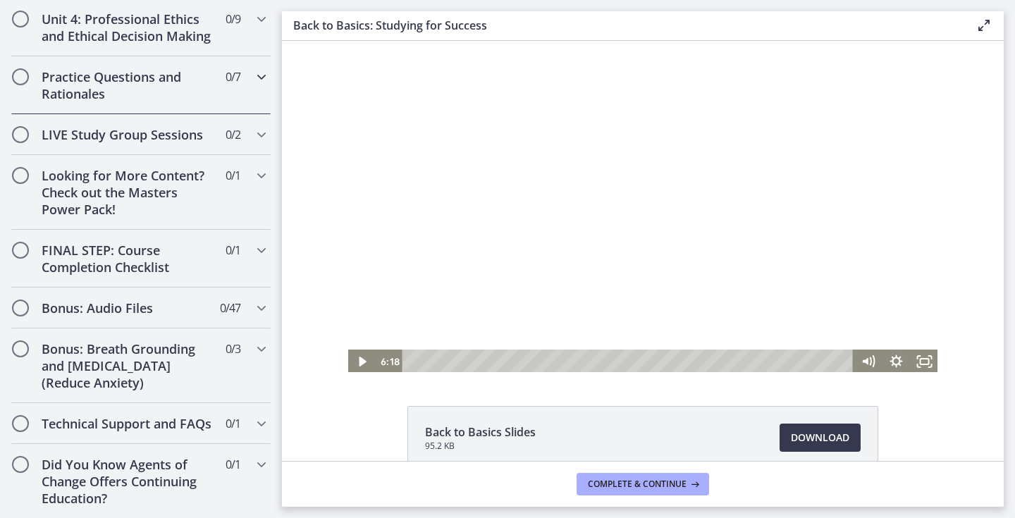
click at [181, 90] on h2 "Practice Questions and Rationales" at bounding box center [128, 85] width 172 height 34
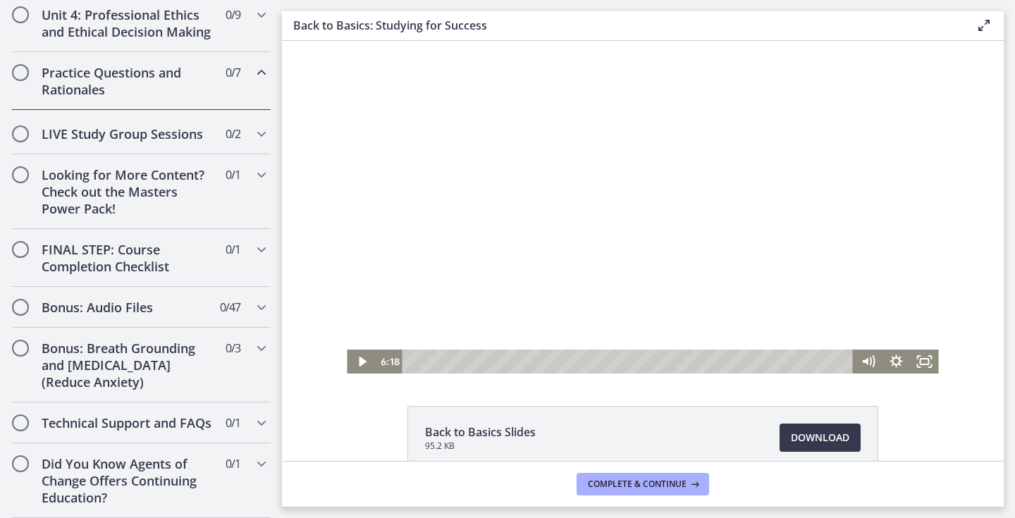
scroll to position [627, 0]
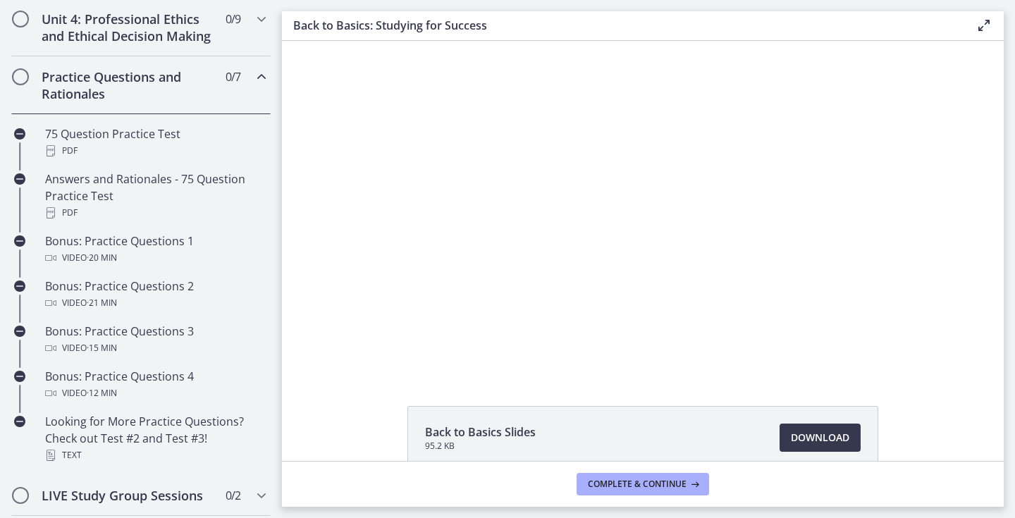
click at [181, 90] on h2 "Practice Questions and Rationales" at bounding box center [128, 85] width 172 height 34
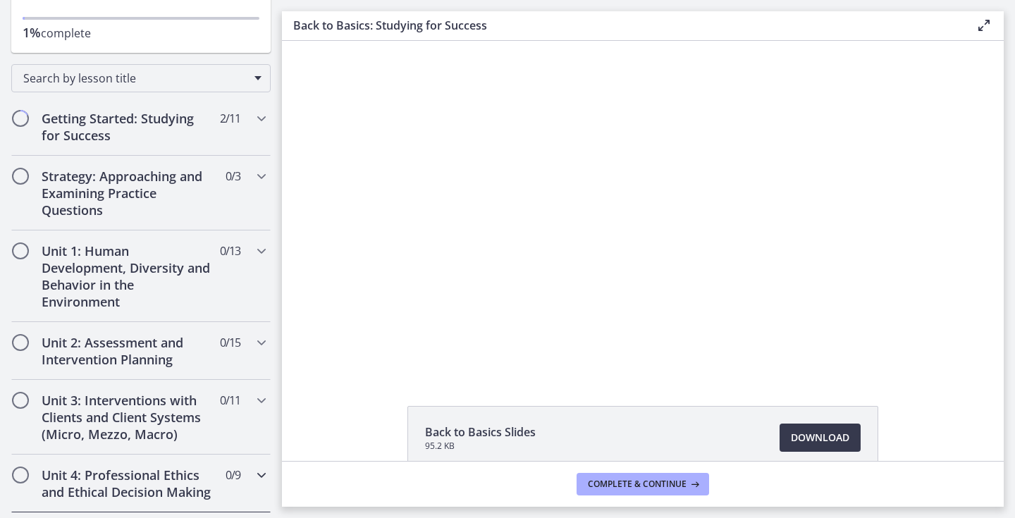
scroll to position [0, 0]
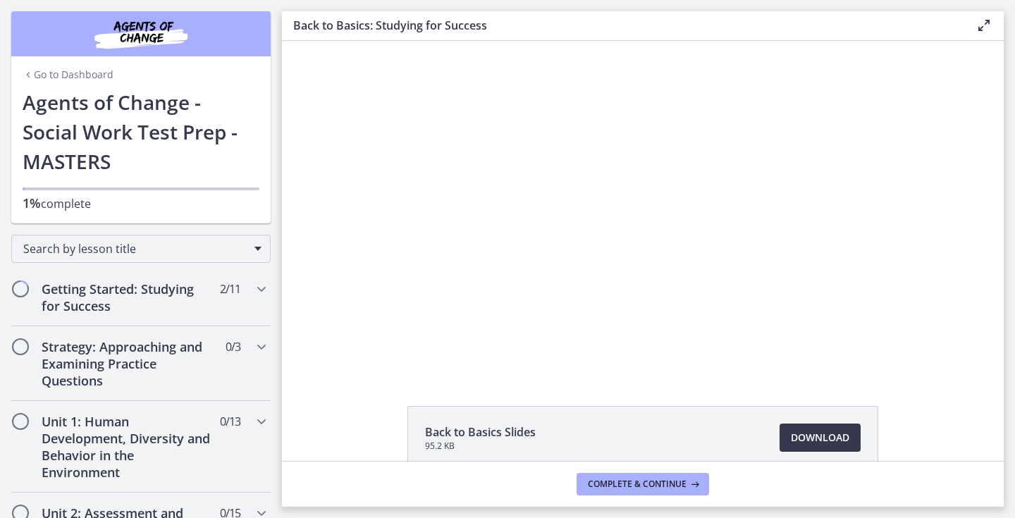
click at [78, 82] on div "Go to Dashboard" at bounding box center [141, 71] width 260 height 31
click at [80, 69] on link "Go to Dashboard" at bounding box center [68, 75] width 91 height 14
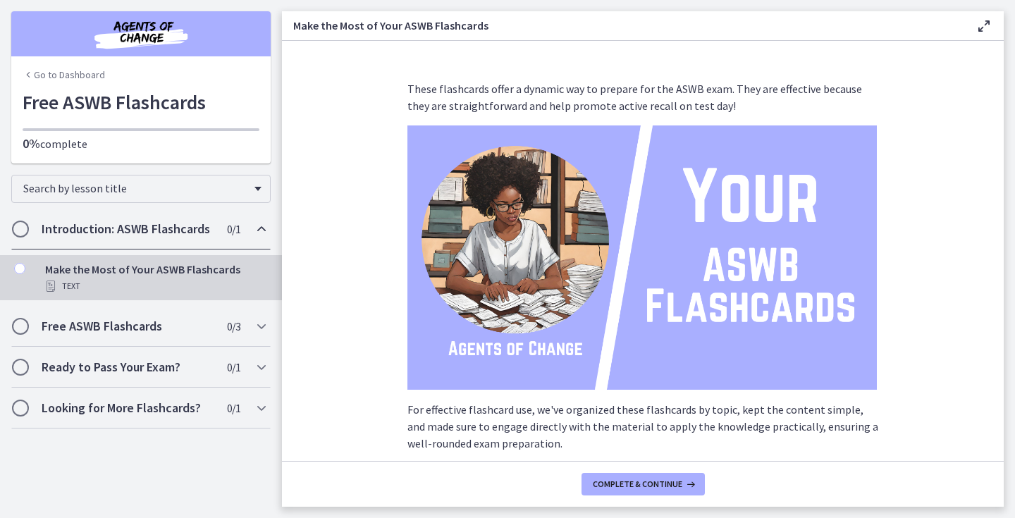
click at [199, 242] on div "Introduction: ASWB Flashcards 0 / 1 Completed" at bounding box center [141, 229] width 260 height 41
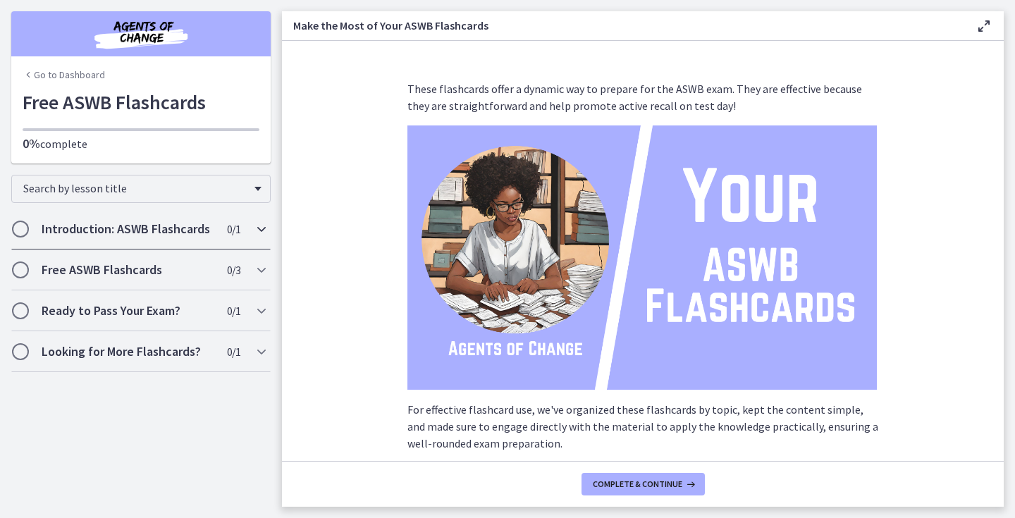
click at [199, 242] on div "Introduction: ASWB Flashcards 0 / 1 Completed" at bounding box center [141, 229] width 260 height 41
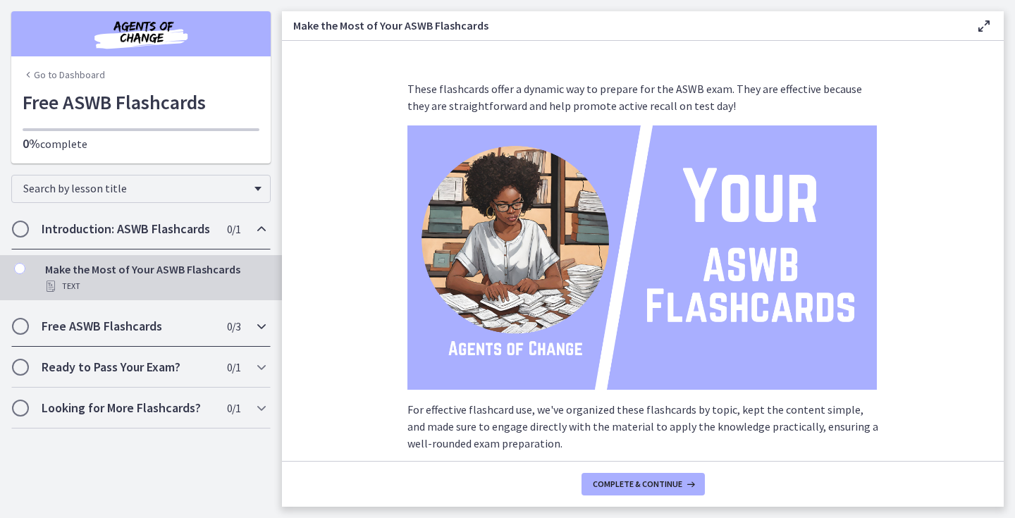
click at [175, 317] on div "Free ASWB Flashcards 0 / 3 Completed" at bounding box center [141, 326] width 260 height 41
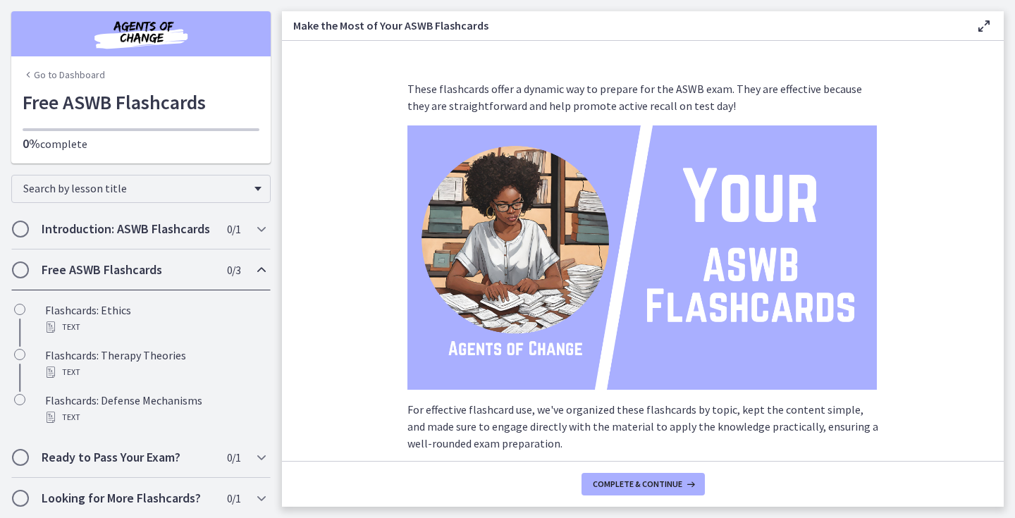
scroll to position [1, 0]
click at [157, 479] on div "Looking for More Flashcards? 0 / 1 Completed" at bounding box center [141, 497] width 260 height 41
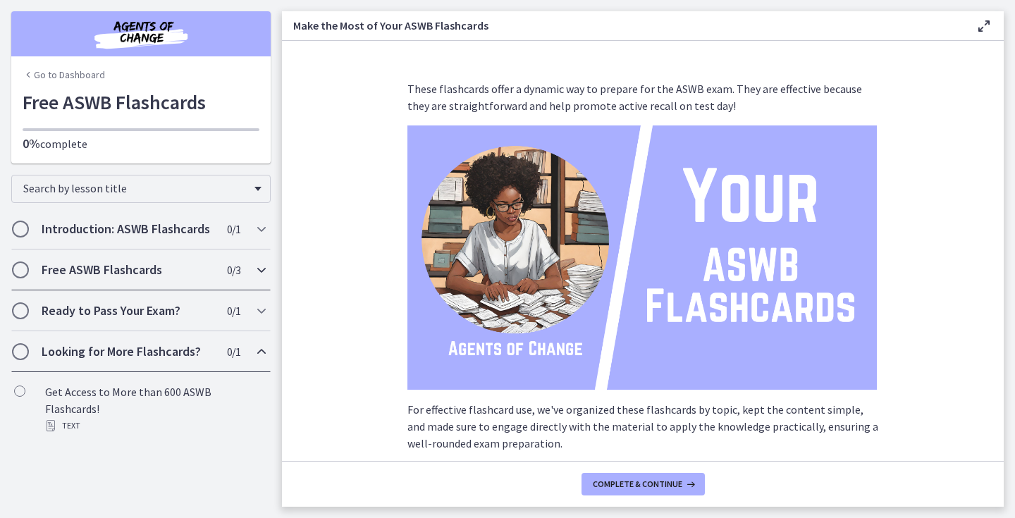
click at [169, 258] on div "Free ASWB Flashcards 0 / 3 Completed" at bounding box center [141, 270] width 260 height 41
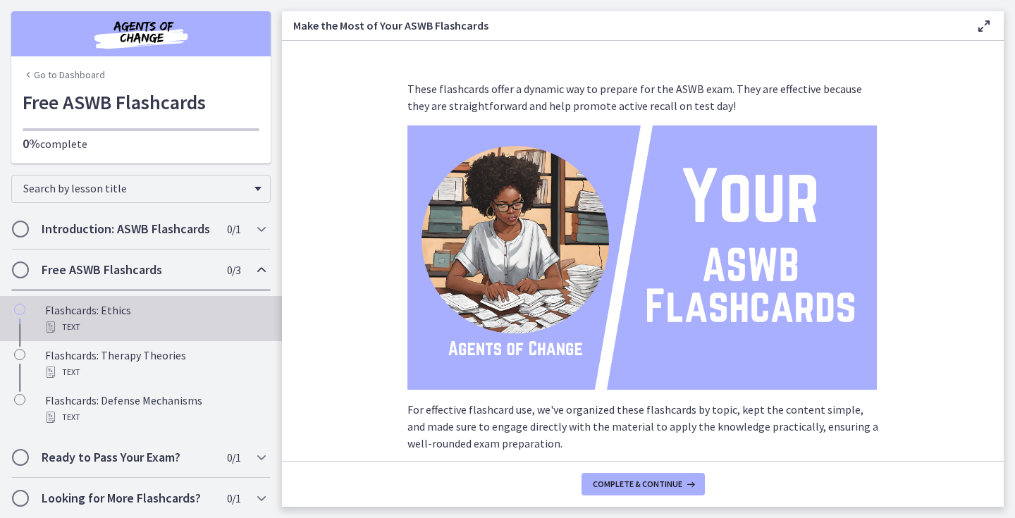
click at [123, 320] on div "Text" at bounding box center [155, 327] width 220 height 17
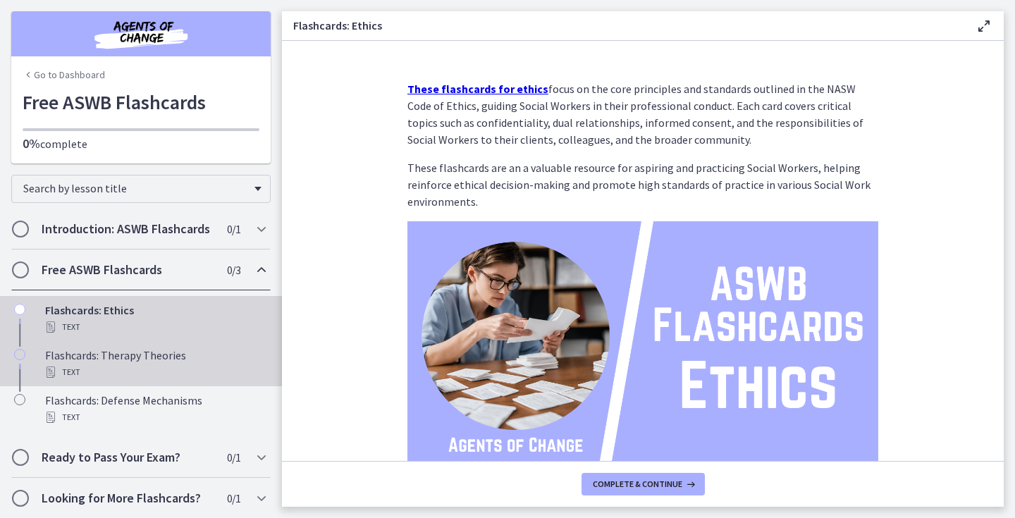
scroll to position [1, 0]
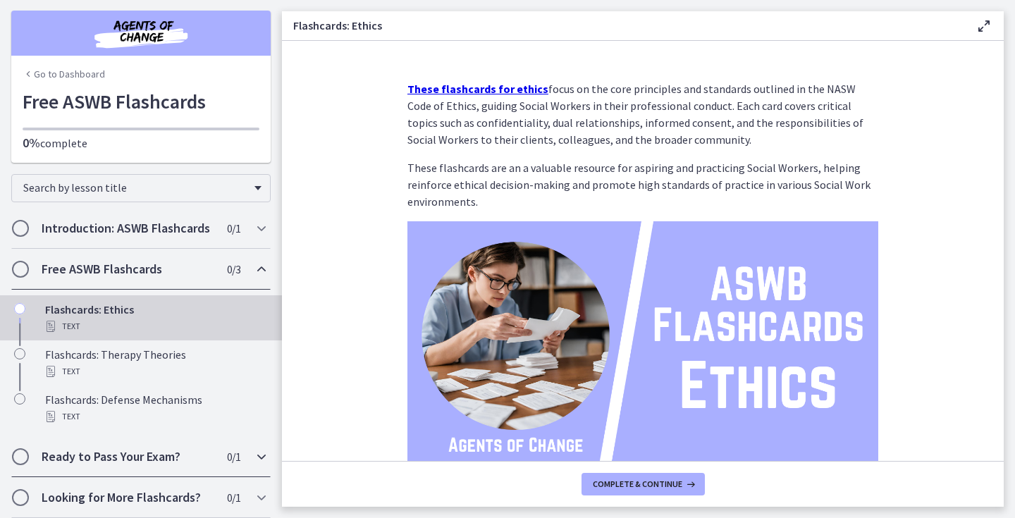
click at [112, 450] on h2 "Ready to Pass Your Exam?" at bounding box center [128, 456] width 172 height 17
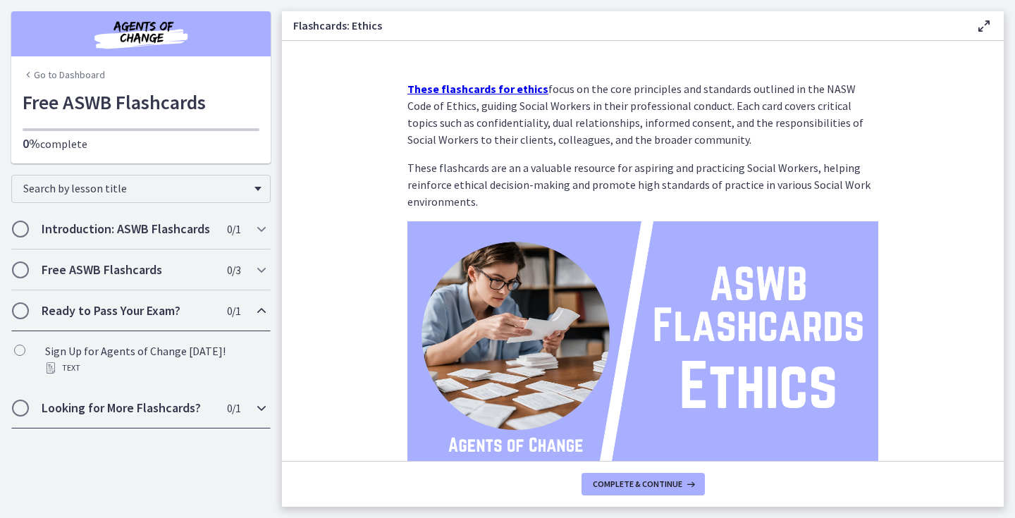
click at [128, 406] on h2 "Looking for More Flashcards?" at bounding box center [128, 408] width 172 height 17
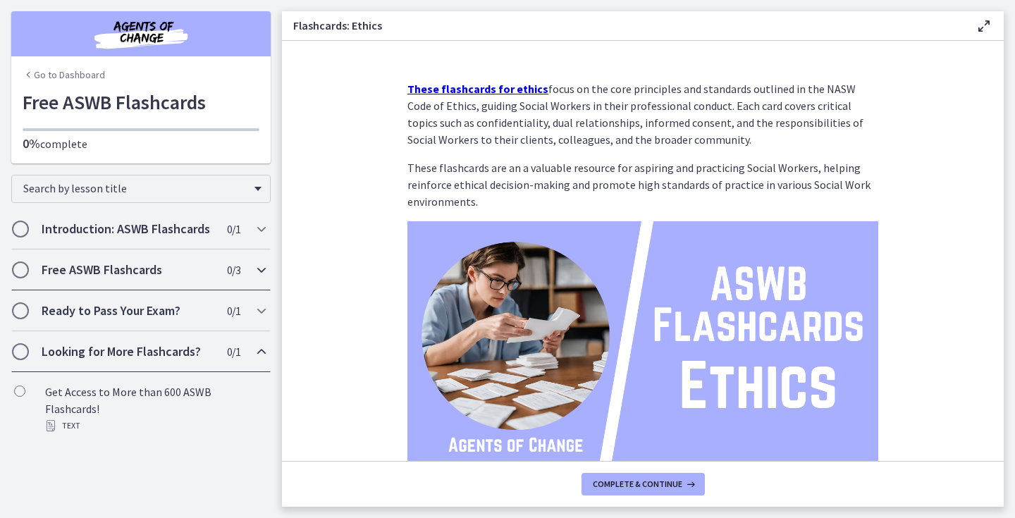
click at [130, 282] on div "Free ASWB Flashcards 0 / 3 Completed" at bounding box center [141, 270] width 260 height 41
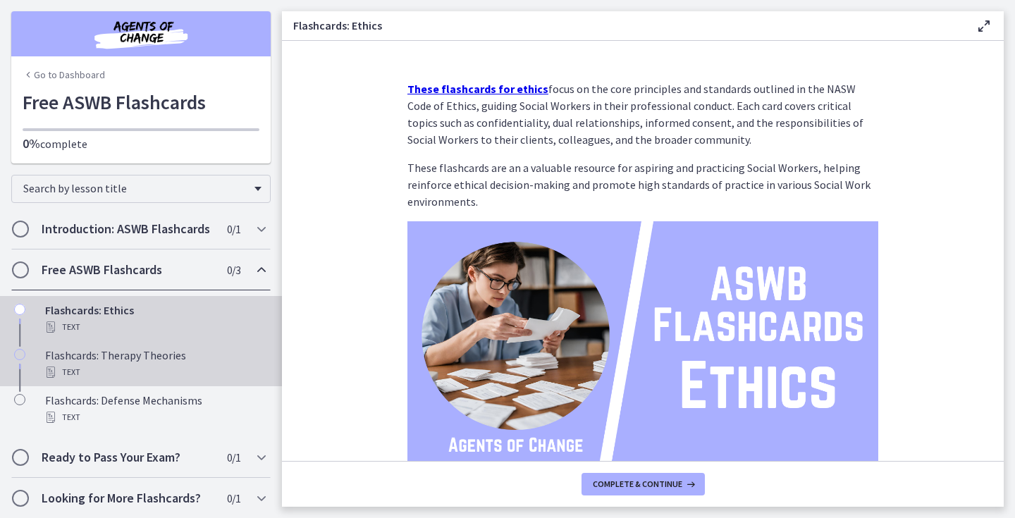
click at [150, 360] on div "Flashcards: Therapy Theories Text" at bounding box center [155, 364] width 220 height 34
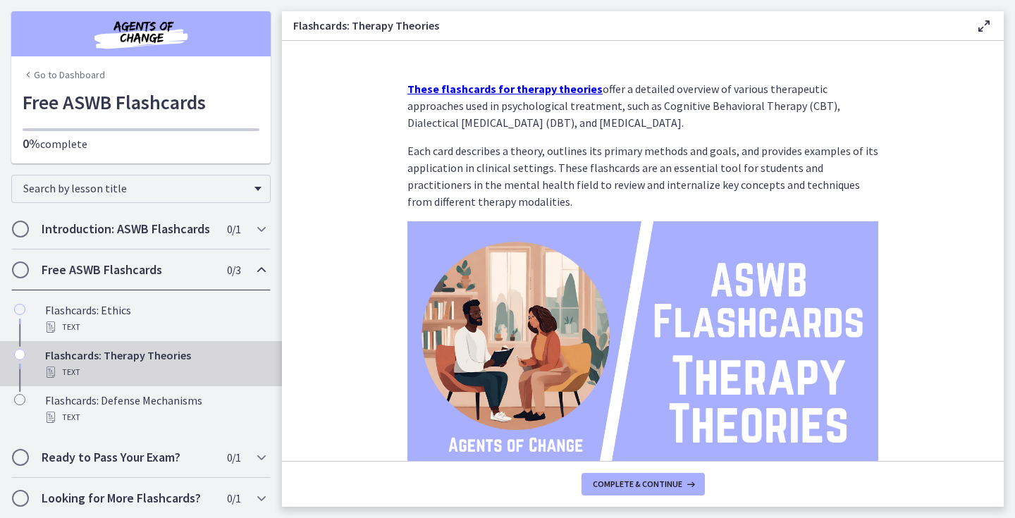
scroll to position [121, 0]
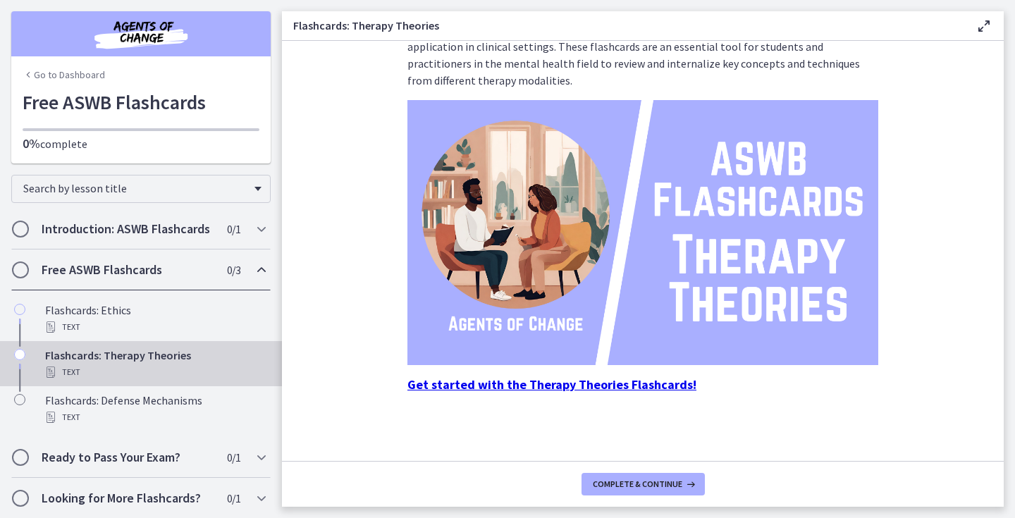
click at [525, 385] on strong "Get started with the Therapy Theories Flashcards!" at bounding box center [552, 385] width 289 height 16
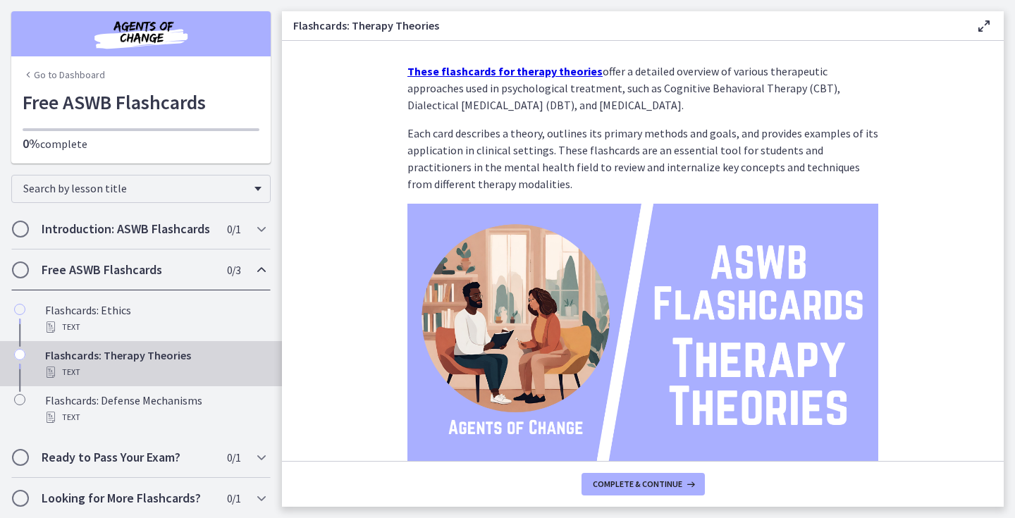
scroll to position [0, 0]
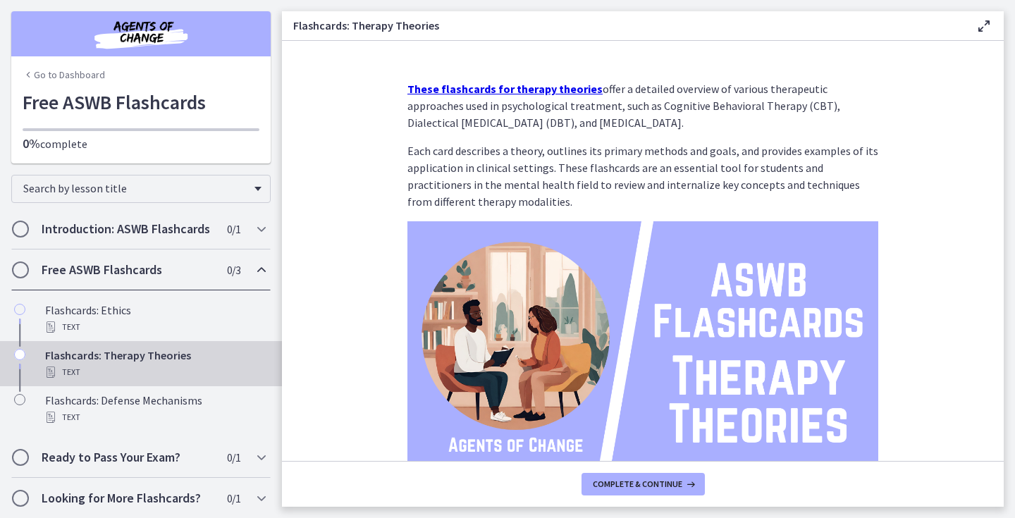
click at [567, 329] on img at bounding box center [643, 353] width 471 height 265
click at [67, 74] on link "Go to Dashboard" at bounding box center [64, 75] width 83 height 14
